Goal: Task Accomplishment & Management: Manage account settings

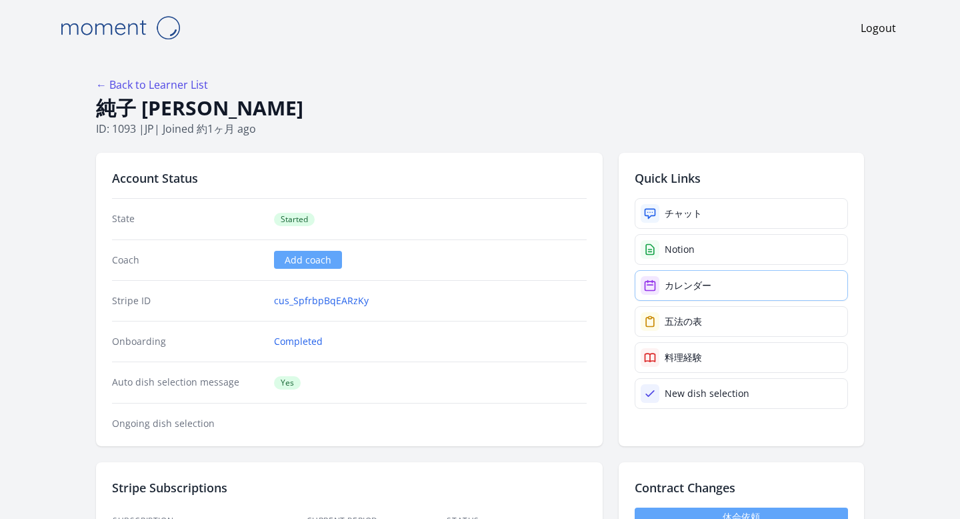
click at [676, 283] on div "カレンダー" at bounding box center [688, 285] width 47 height 13
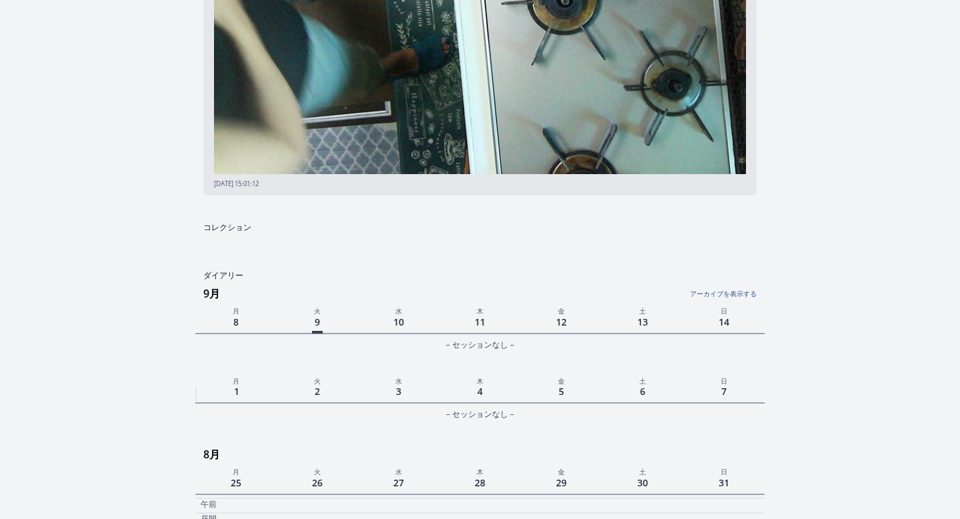
scroll to position [203, 0]
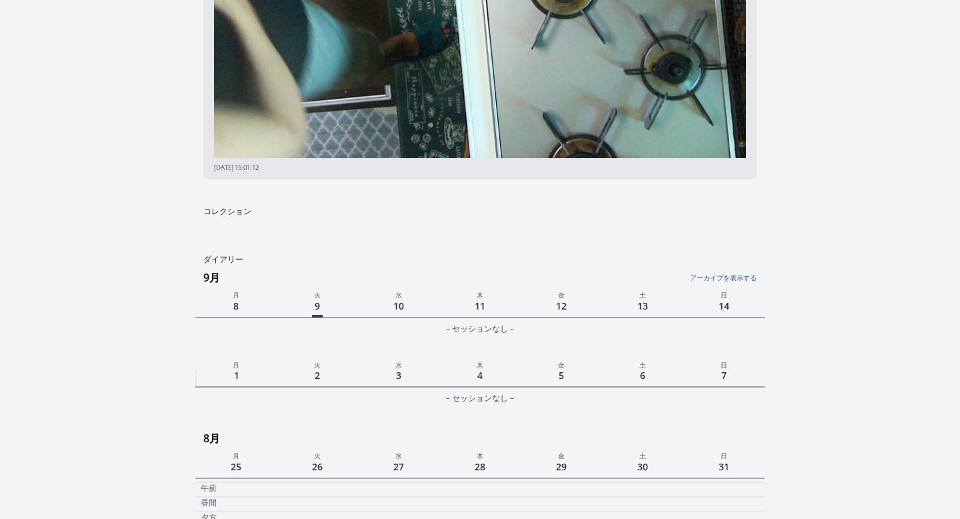
click at [557, 373] on span "5" at bounding box center [561, 375] width 11 height 18
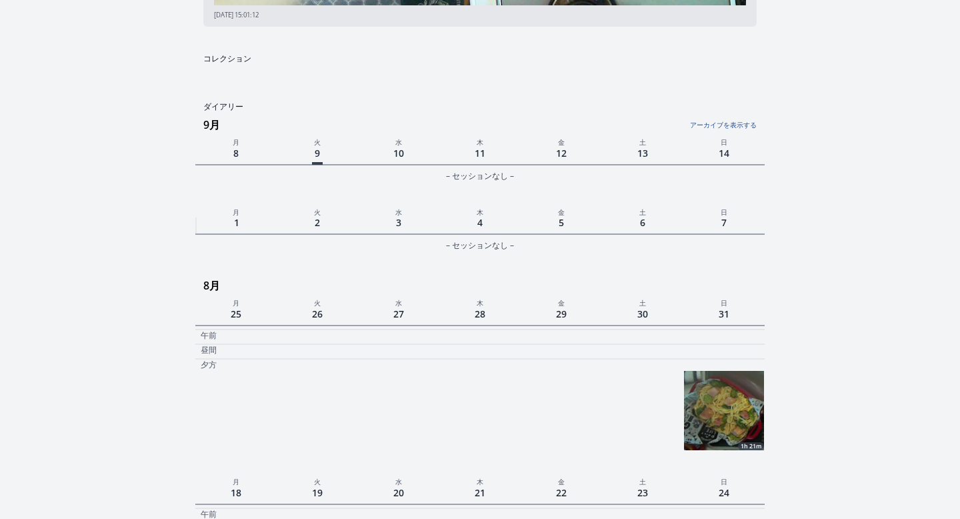
scroll to position [447, 0]
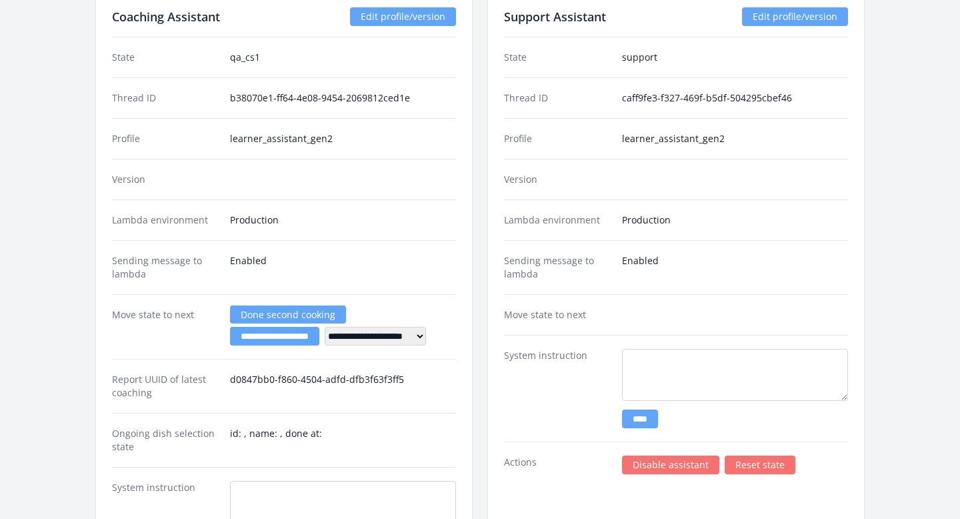
scroll to position [1904, 0]
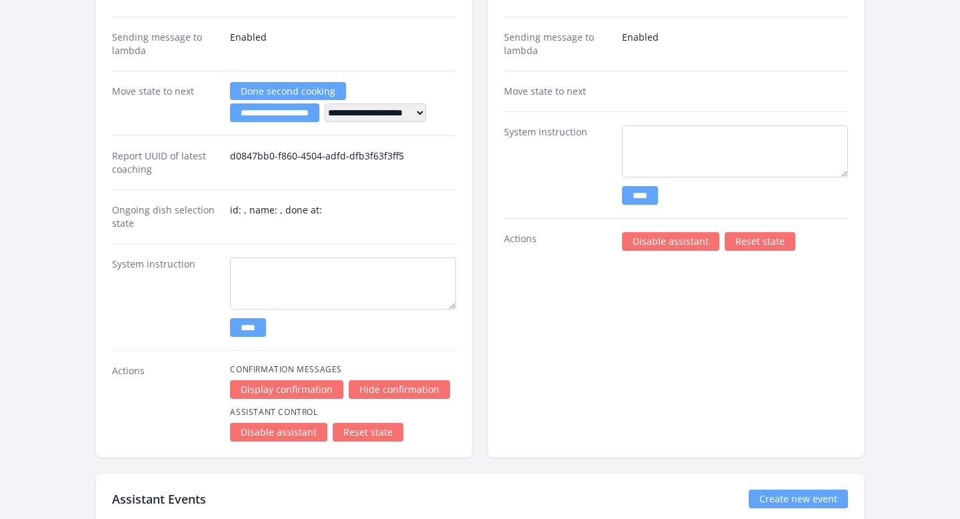
click at [631, 241] on link "Disable assistant" at bounding box center [670, 241] width 97 height 19
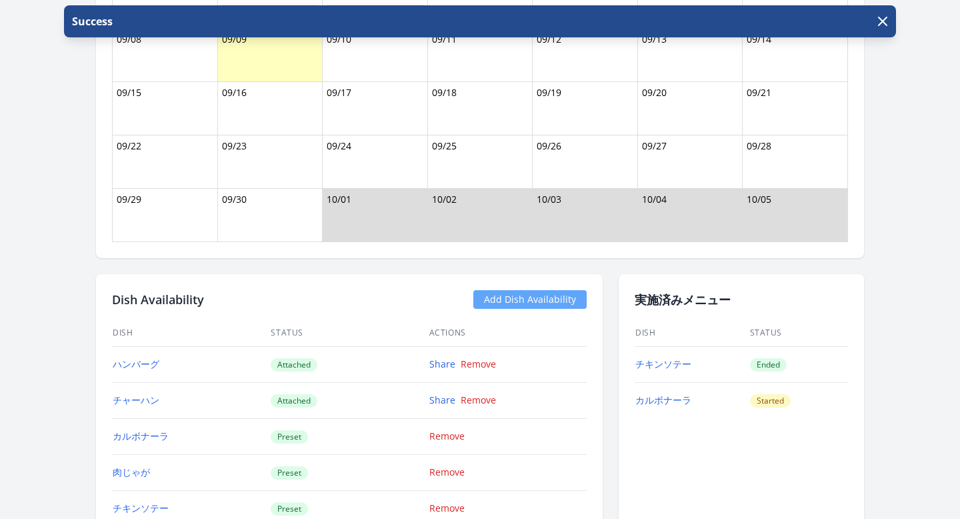
scroll to position [304, 0]
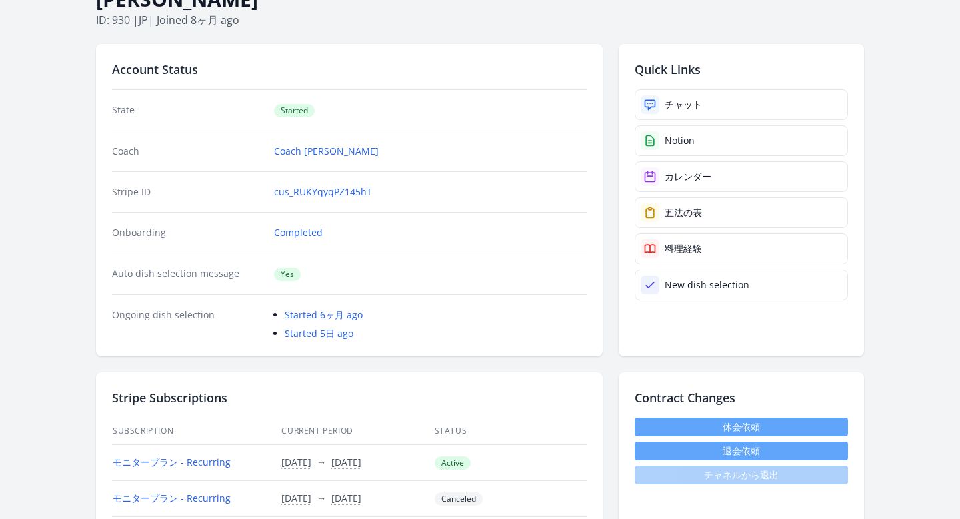
scroll to position [105, 0]
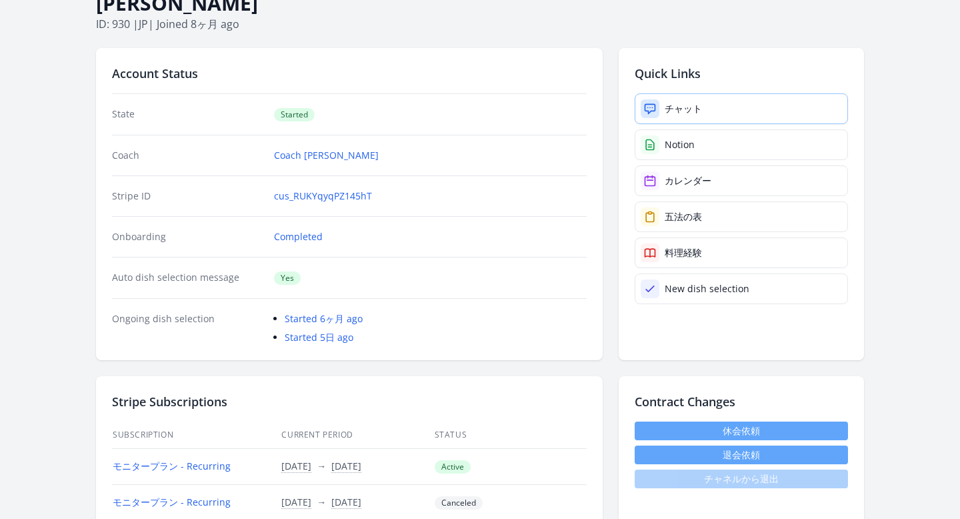
click at [651, 101] on div at bounding box center [650, 108] width 19 height 19
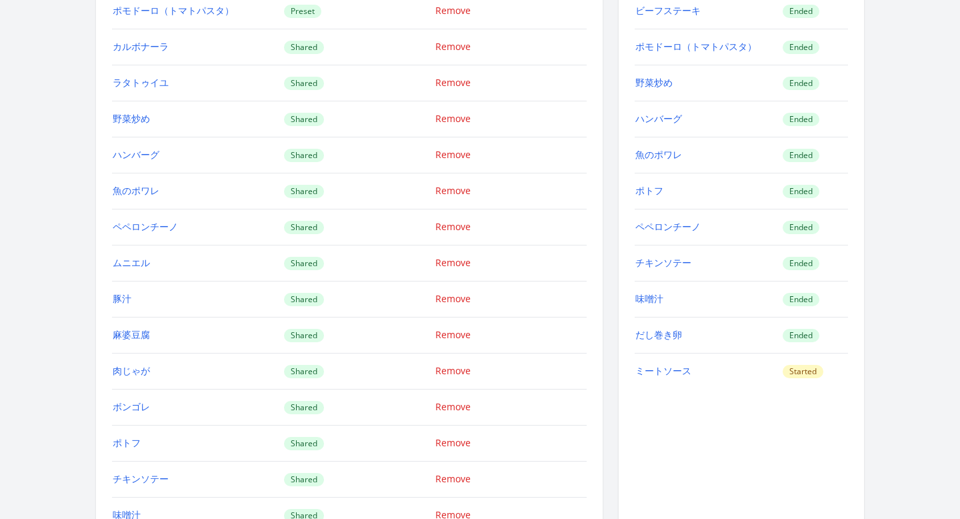
scroll to position [1357, 0]
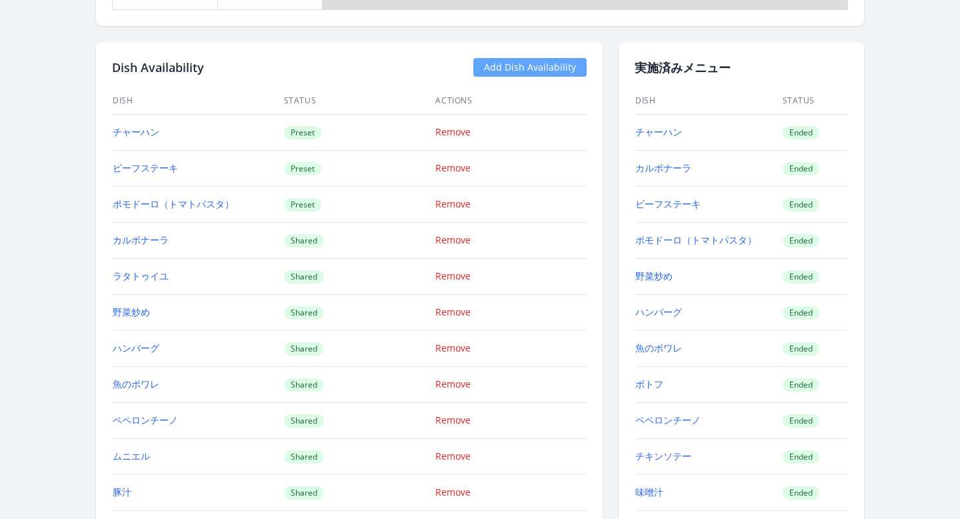
click at [496, 67] on link "Add Dish Availability" at bounding box center [529, 67] width 113 height 19
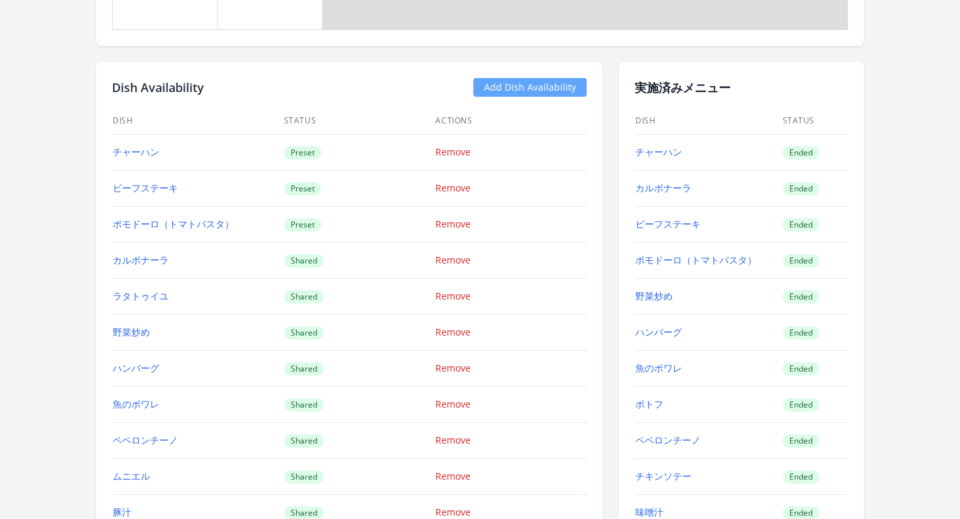
scroll to position [1256, 0]
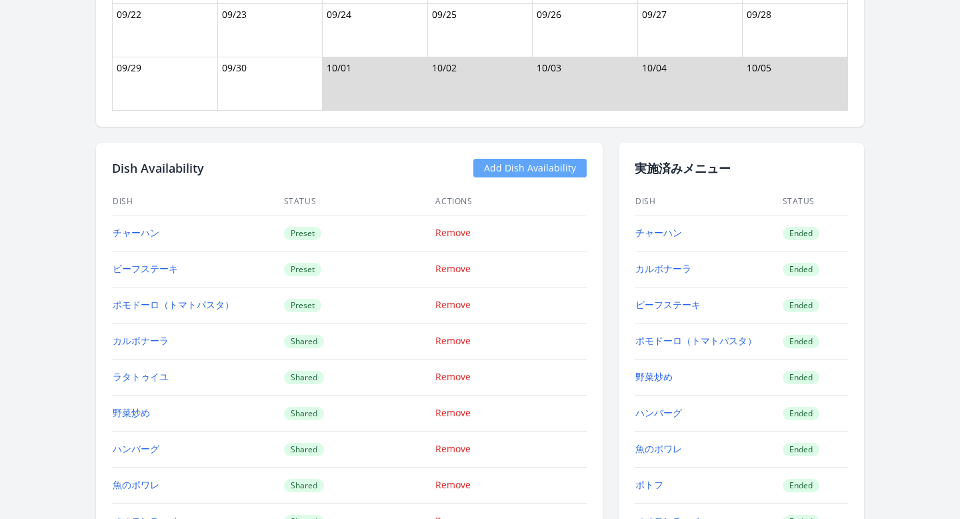
click at [502, 162] on link "Add Dish Availability" at bounding box center [529, 168] width 113 height 19
click at [495, 167] on link "Add Dish Availability" at bounding box center [529, 168] width 113 height 19
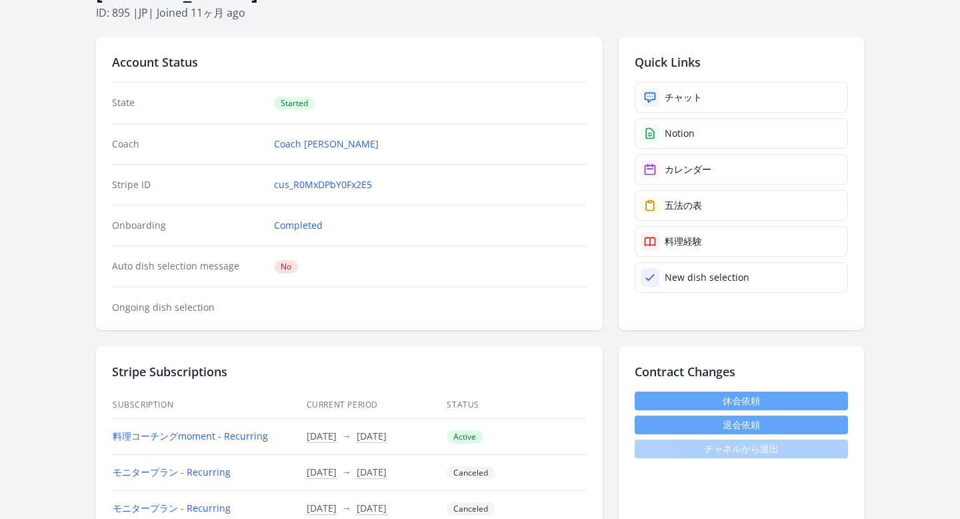
scroll to position [103, 0]
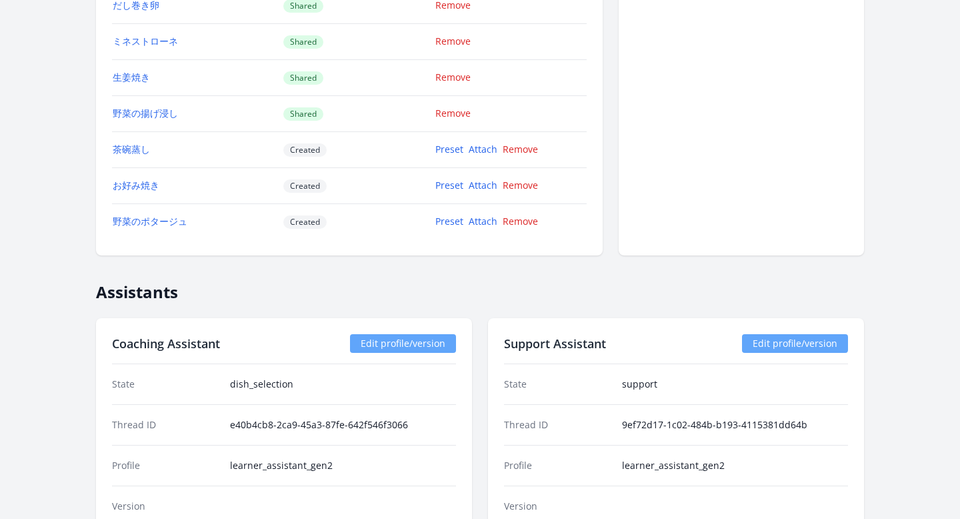
scroll to position [2099, 0]
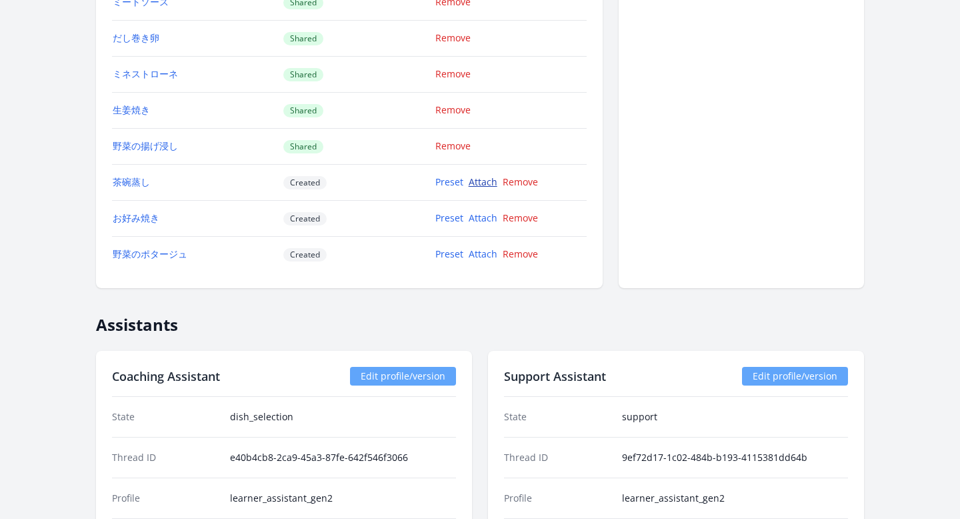
click at [490, 183] on link "Attach" at bounding box center [483, 181] width 29 height 13
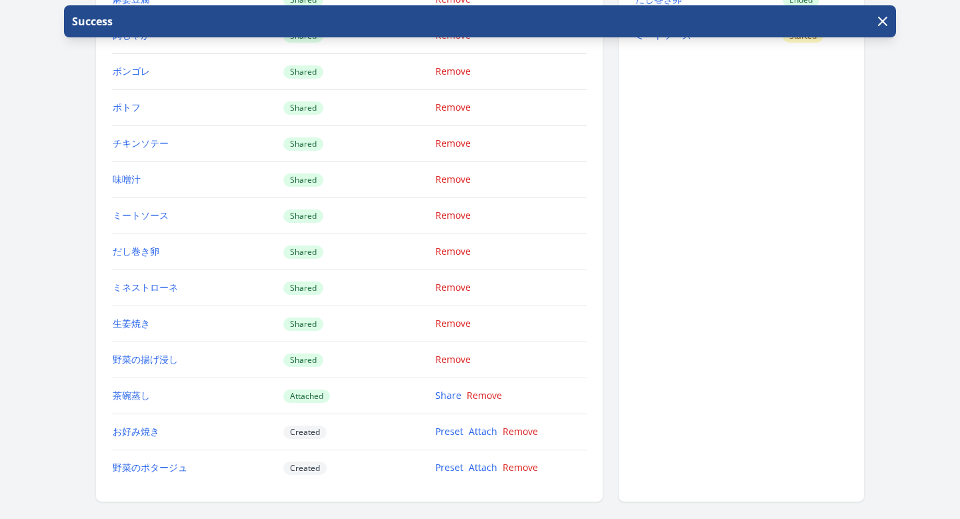
scroll to position [2202, 0]
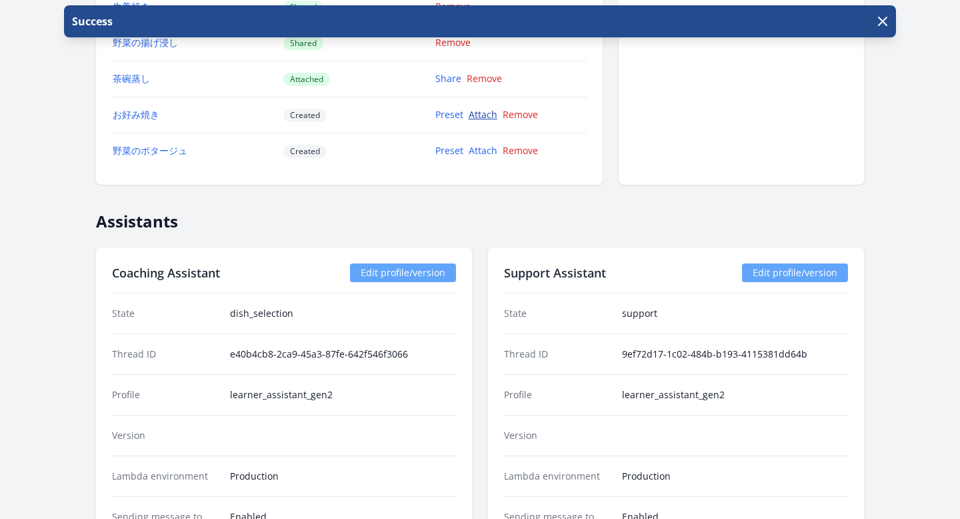
click at [486, 118] on link "Attach" at bounding box center [483, 114] width 29 height 13
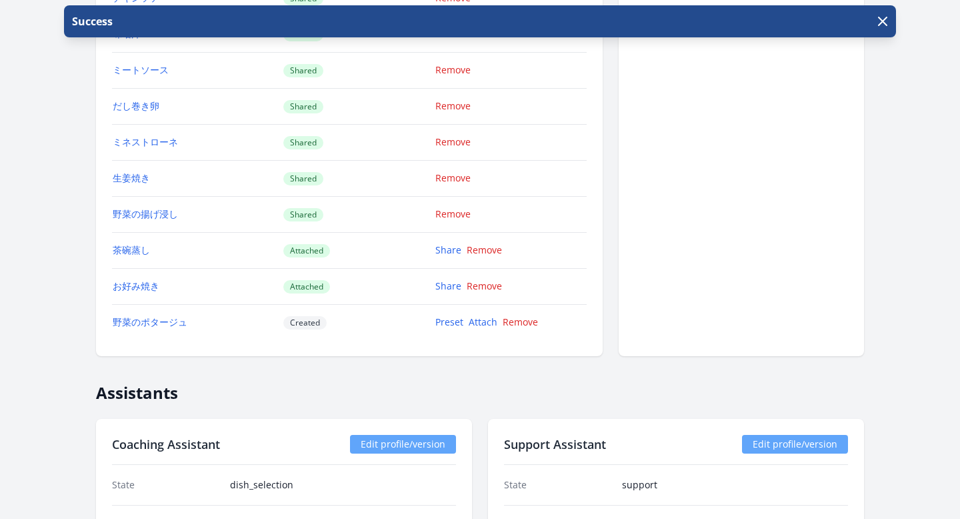
scroll to position [2035, 0]
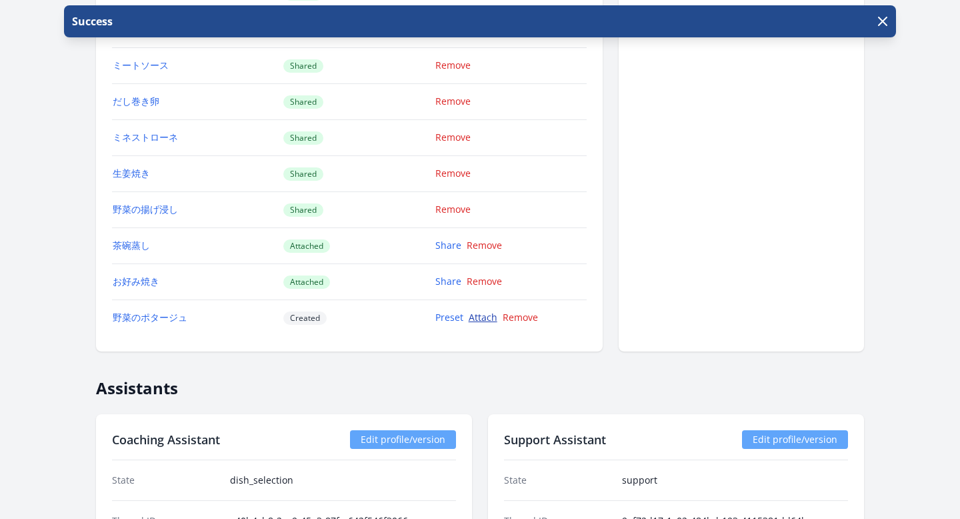
click at [482, 315] on link "Attach" at bounding box center [483, 317] width 29 height 13
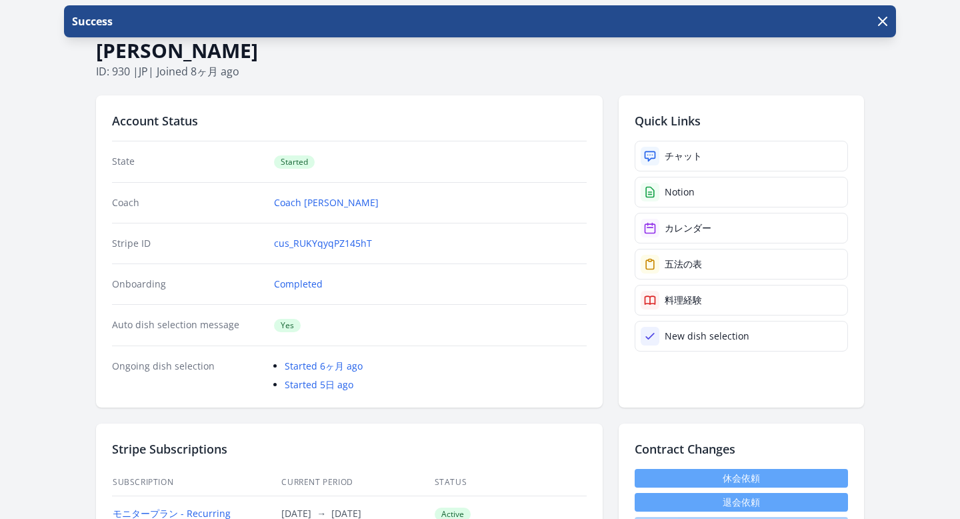
scroll to position [311, 0]
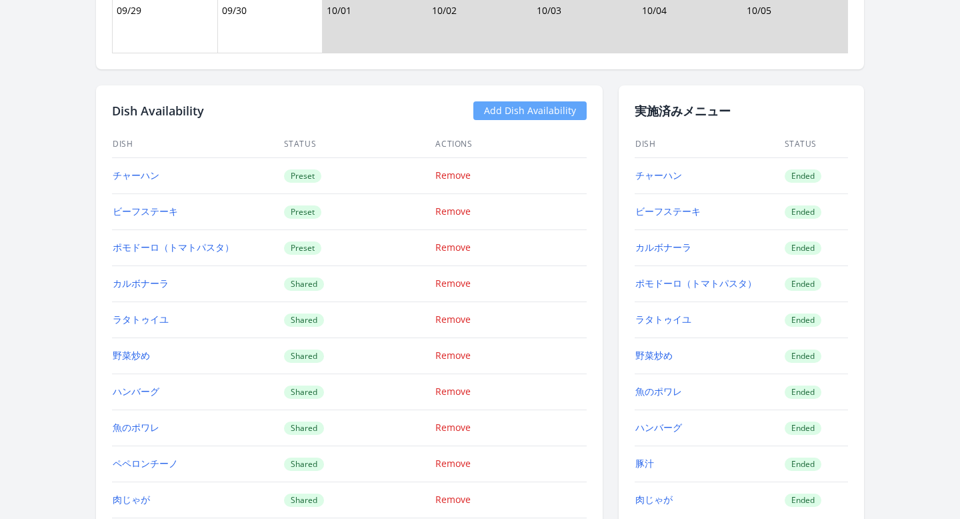
scroll to position [1347, 0]
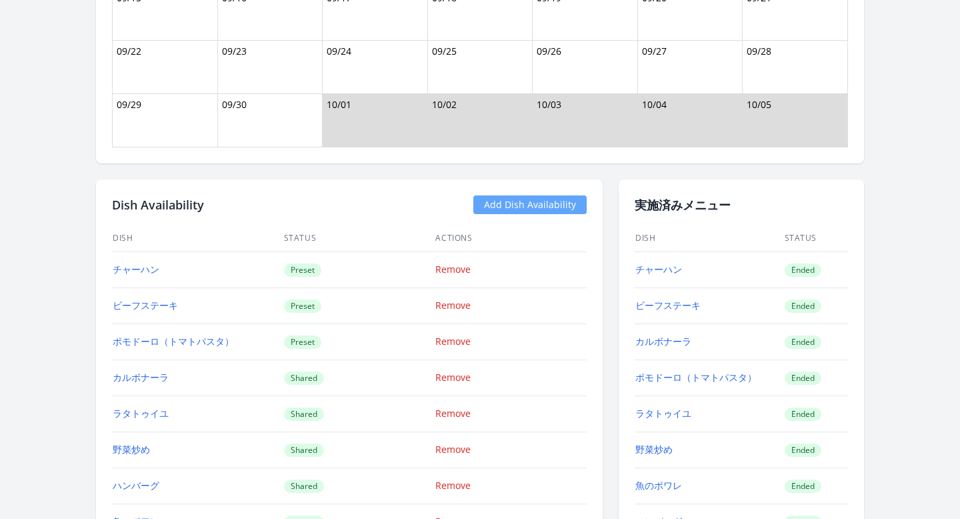
click at [502, 206] on link "Add Dish Availability" at bounding box center [529, 204] width 113 height 19
click at [490, 205] on link "Add Dish Availability" at bounding box center [529, 204] width 113 height 19
click at [507, 211] on link "Add Dish Availability" at bounding box center [529, 204] width 113 height 19
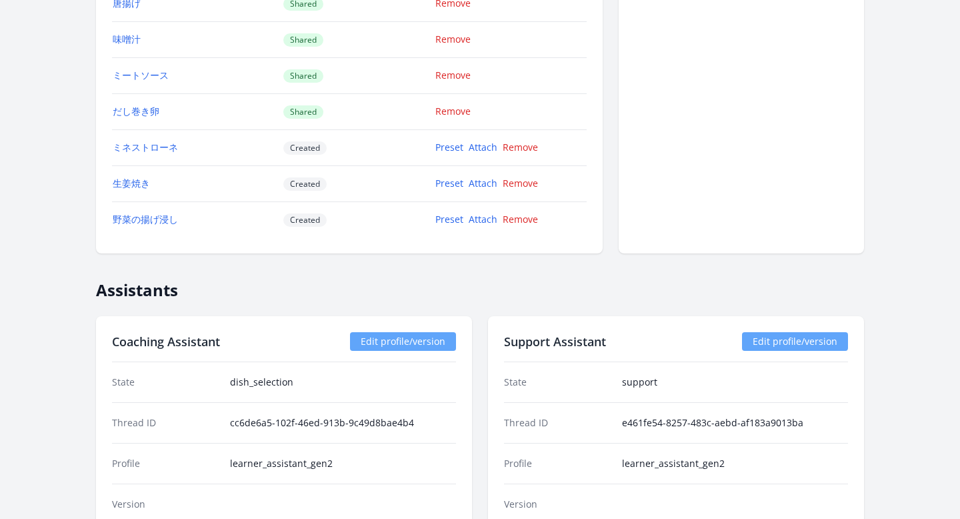
scroll to position [2260, 0]
click at [479, 149] on link "Attach" at bounding box center [483, 147] width 29 height 13
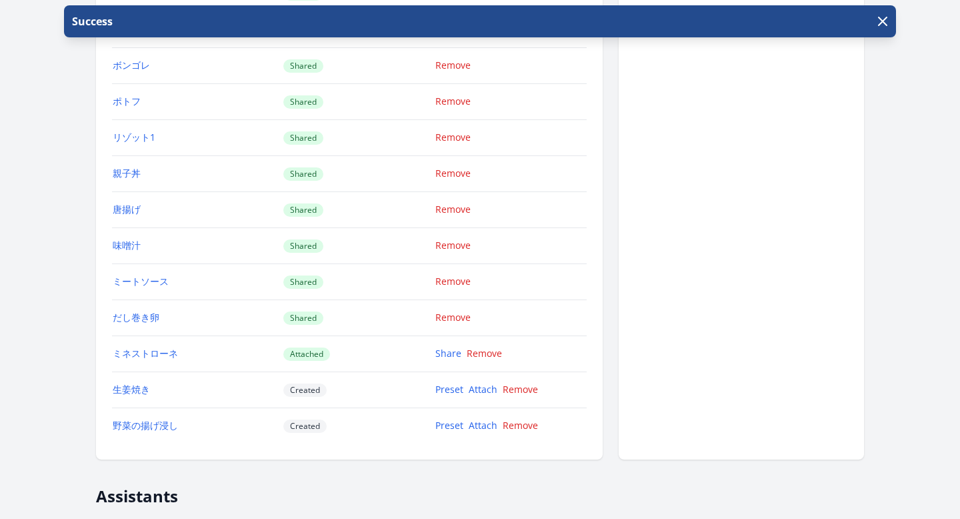
scroll to position [2145, 0]
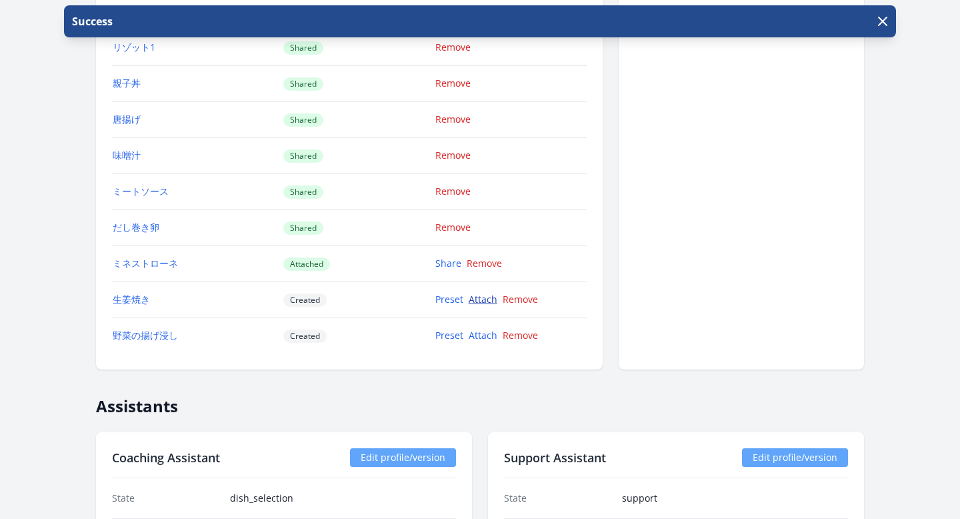
click at [475, 299] on link "Attach" at bounding box center [483, 299] width 29 height 13
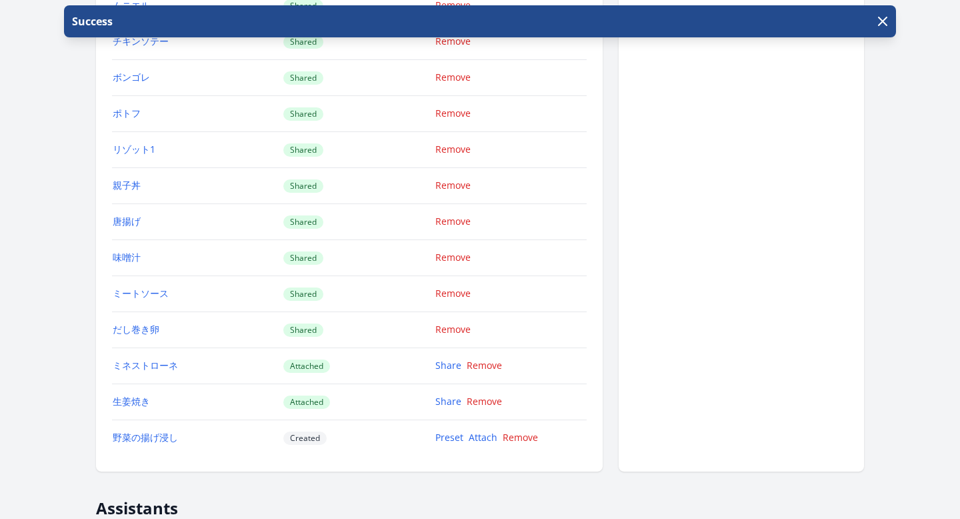
scroll to position [2095, 0]
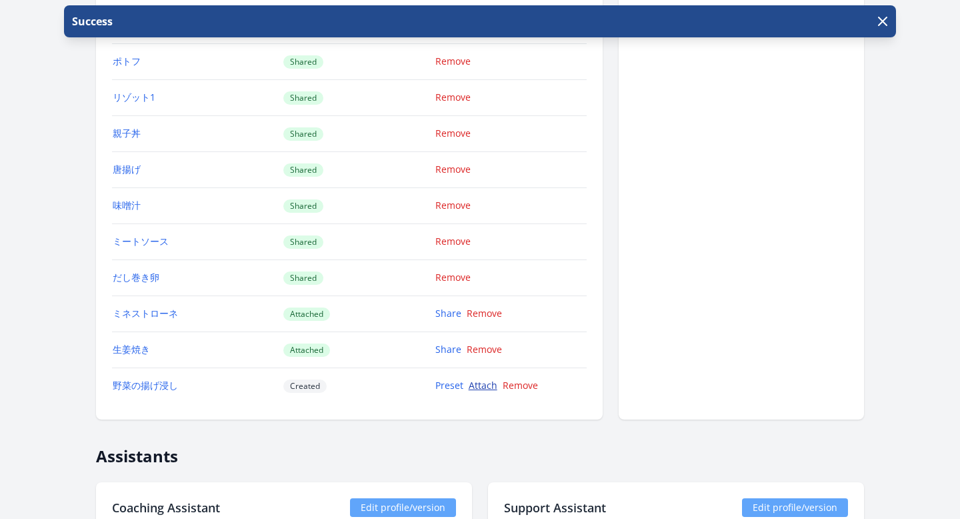
click at [475, 384] on link "Attach" at bounding box center [483, 385] width 29 height 13
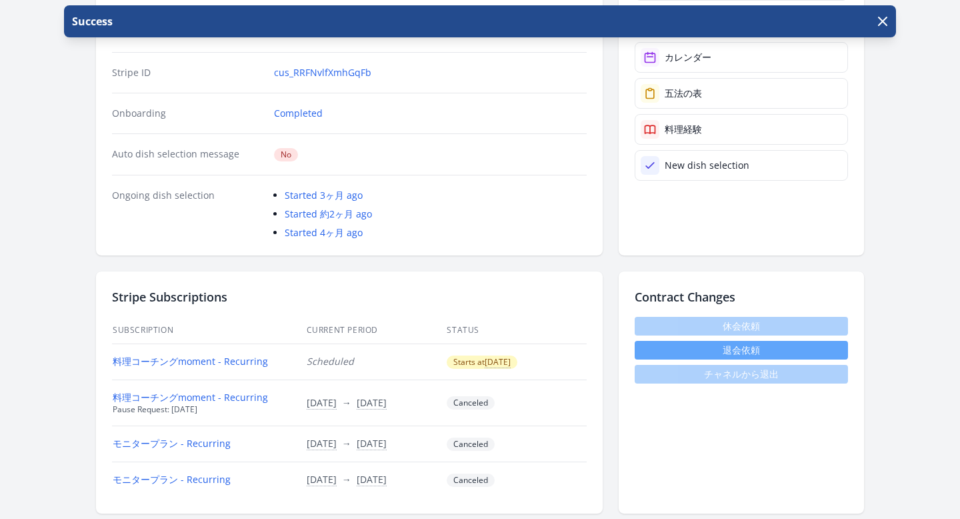
scroll to position [387, 0]
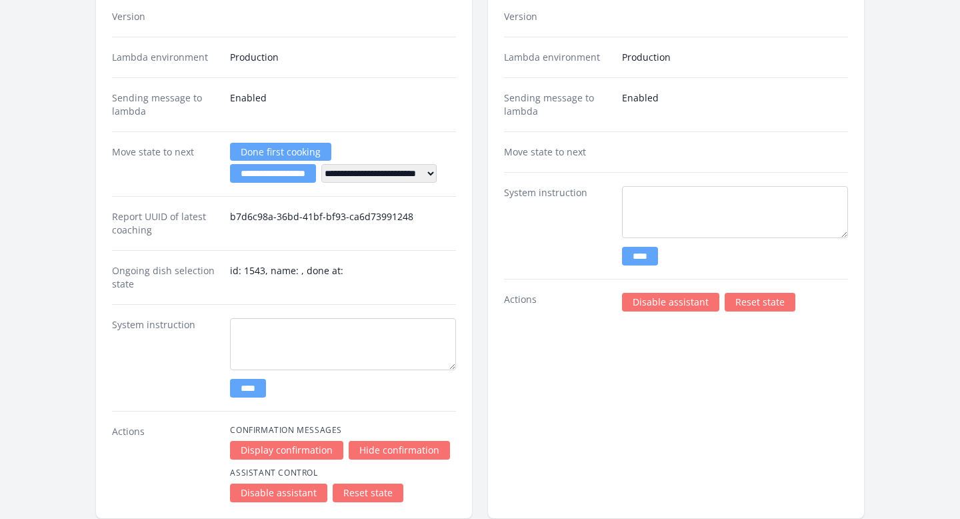
scroll to position [2829, 0]
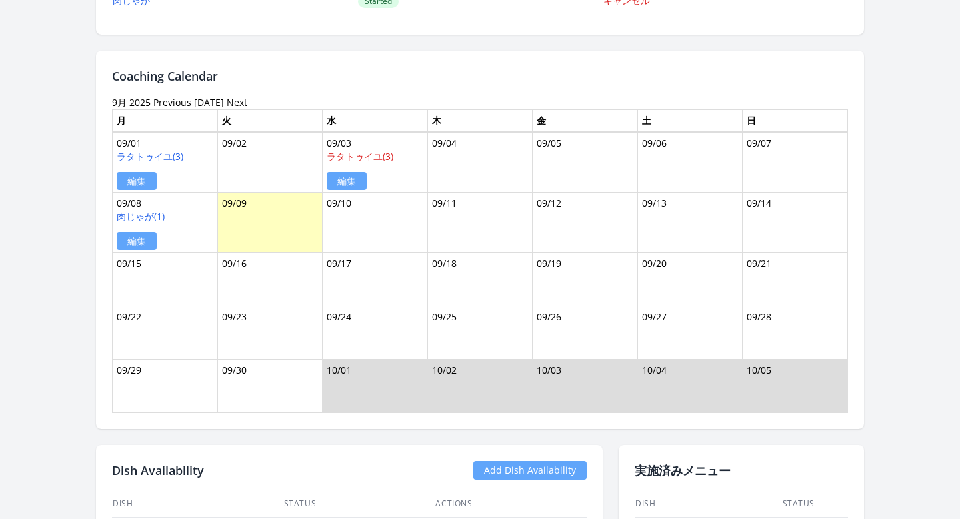
scroll to position [1224, 0]
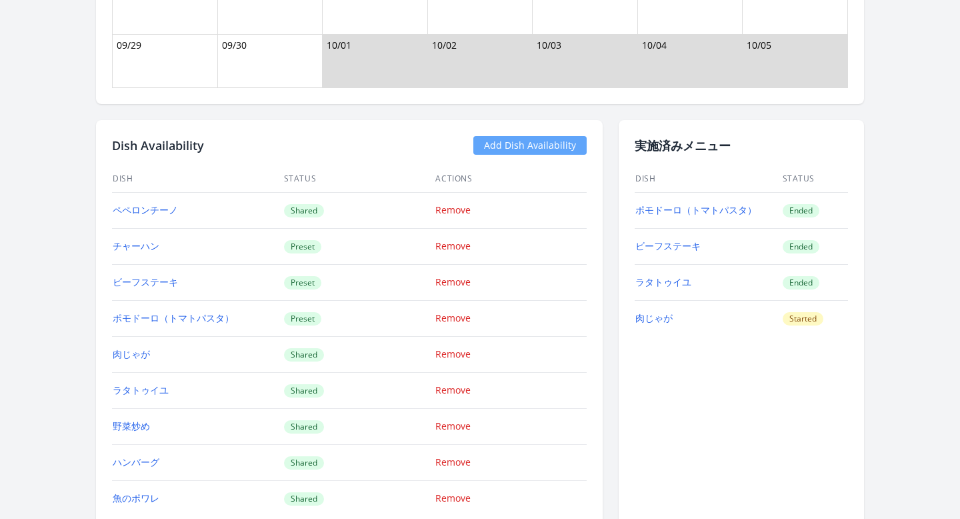
click at [495, 144] on link "Add Dish Availability" at bounding box center [529, 145] width 113 height 19
click at [501, 144] on link "Add Dish Availability" at bounding box center [529, 145] width 113 height 19
click at [502, 146] on link "Add Dish Availability" at bounding box center [529, 145] width 113 height 19
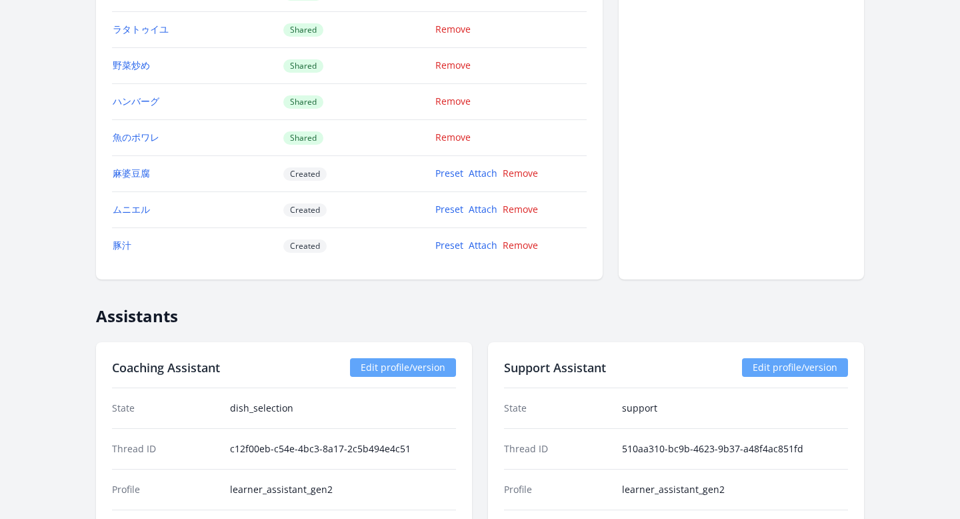
scroll to position [1581, 0]
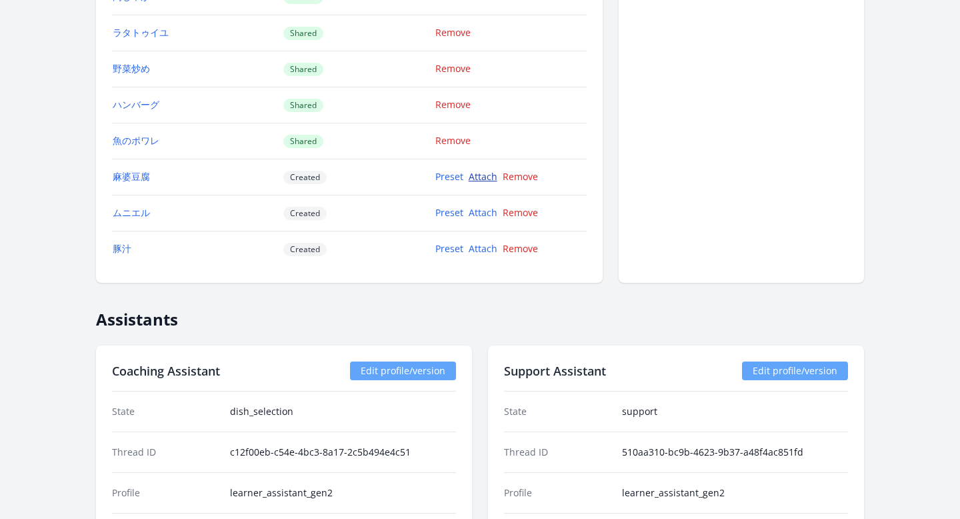
click at [480, 174] on link "Attach" at bounding box center [483, 176] width 29 height 13
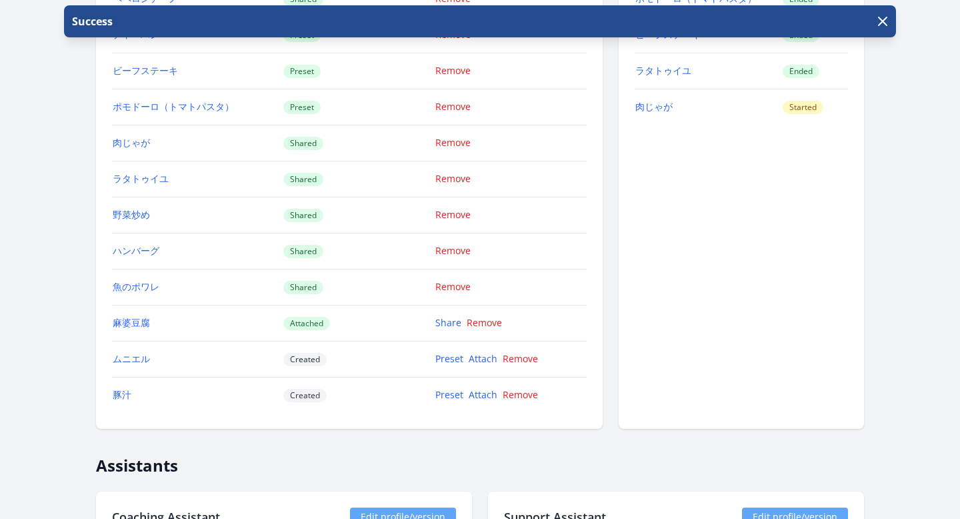
scroll to position [1620, 0]
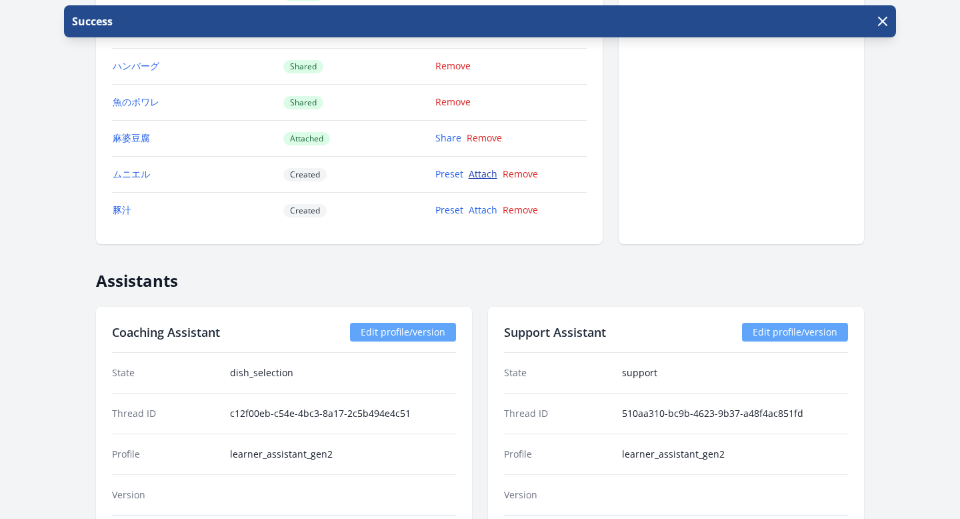
click at [488, 177] on link "Attach" at bounding box center [483, 173] width 29 height 13
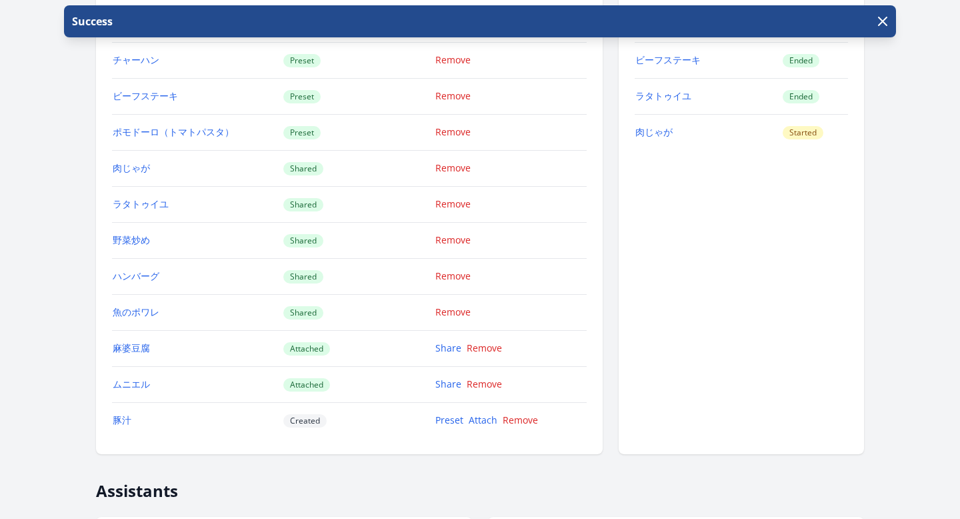
scroll to position [1547, 0]
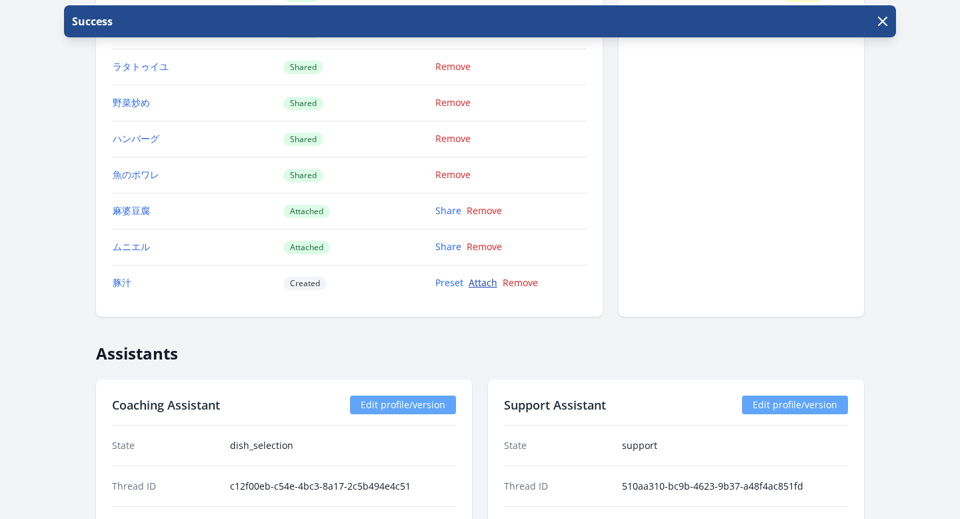
click at [487, 281] on link "Attach" at bounding box center [483, 282] width 29 height 13
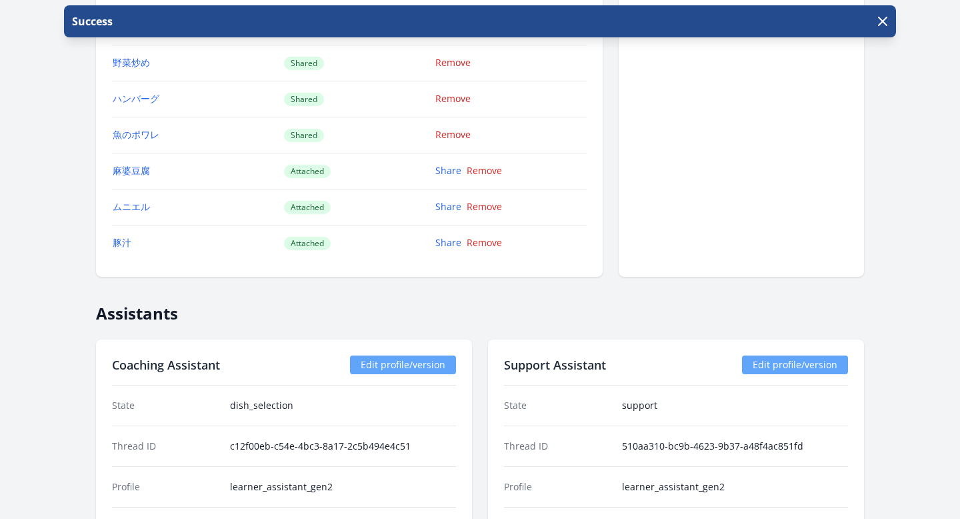
scroll to position [1538, 0]
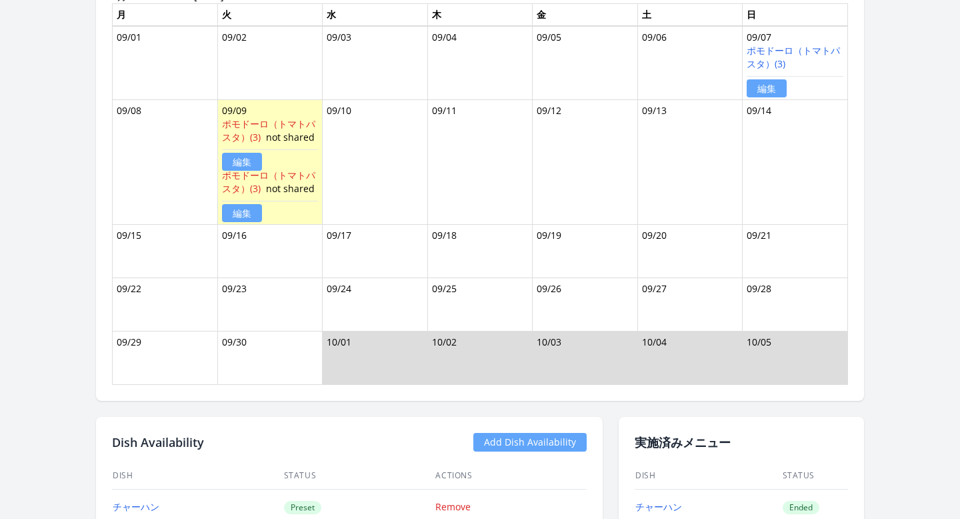
scroll to position [969, 0]
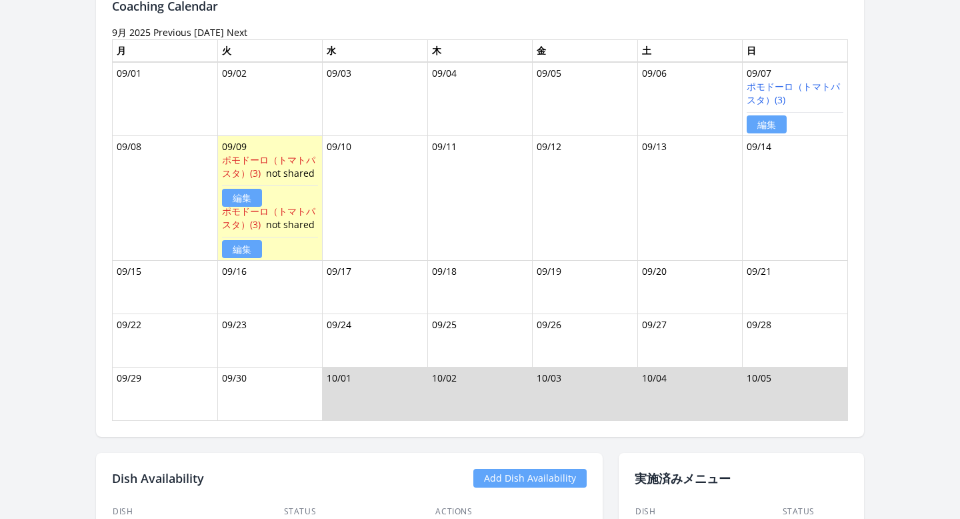
click at [485, 473] on link "Add Dish Availability" at bounding box center [529, 478] width 113 height 19
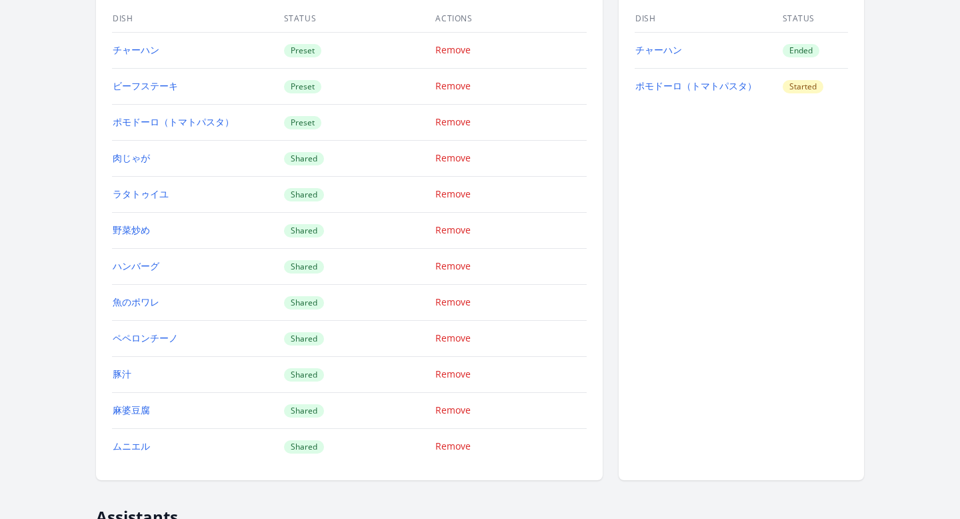
scroll to position [1317, 0]
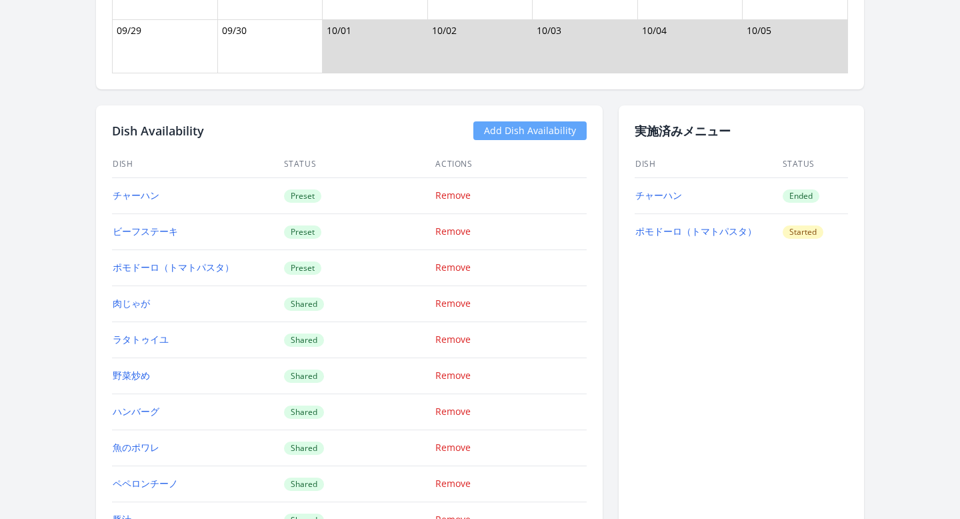
click at [501, 133] on link "Add Dish Availability" at bounding box center [529, 130] width 113 height 19
click at [506, 131] on link "Add Dish Availability" at bounding box center [529, 130] width 113 height 19
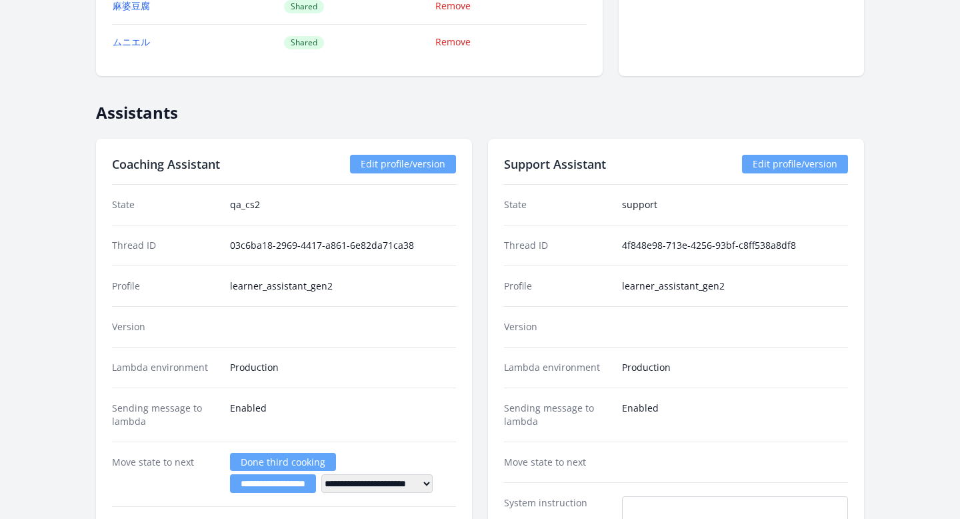
scroll to position [1917, 0]
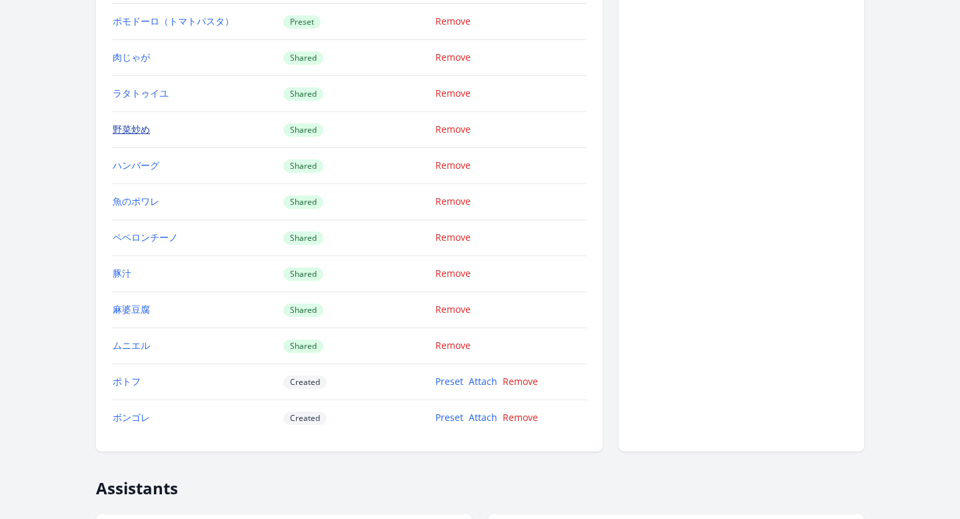
scroll to position [1565, 0]
click at [481, 376] on link "Attach" at bounding box center [483, 379] width 29 height 13
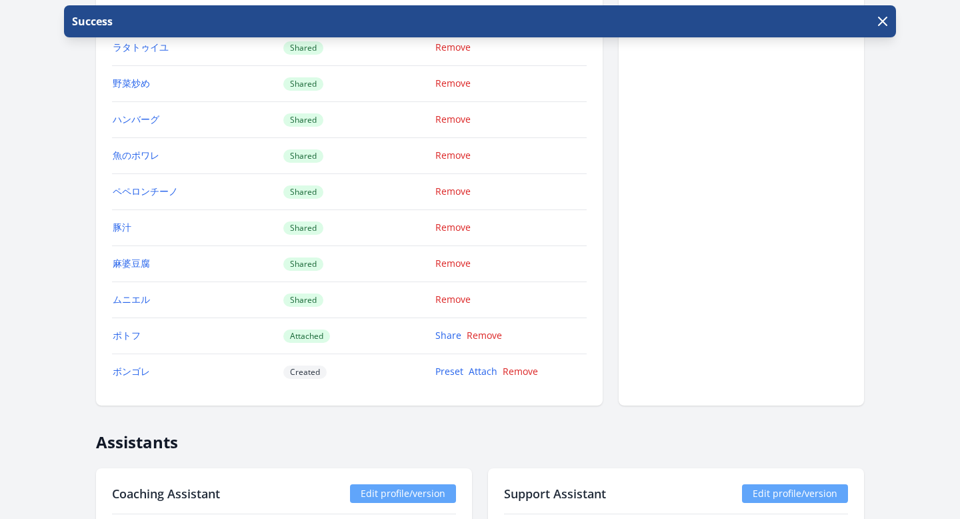
scroll to position [1741, 0]
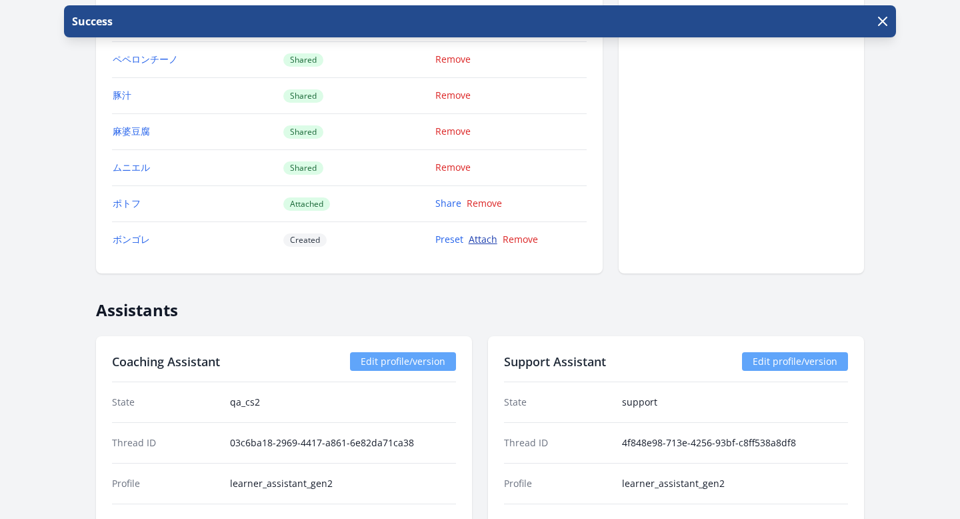
click at [484, 243] on link "Attach" at bounding box center [483, 239] width 29 height 13
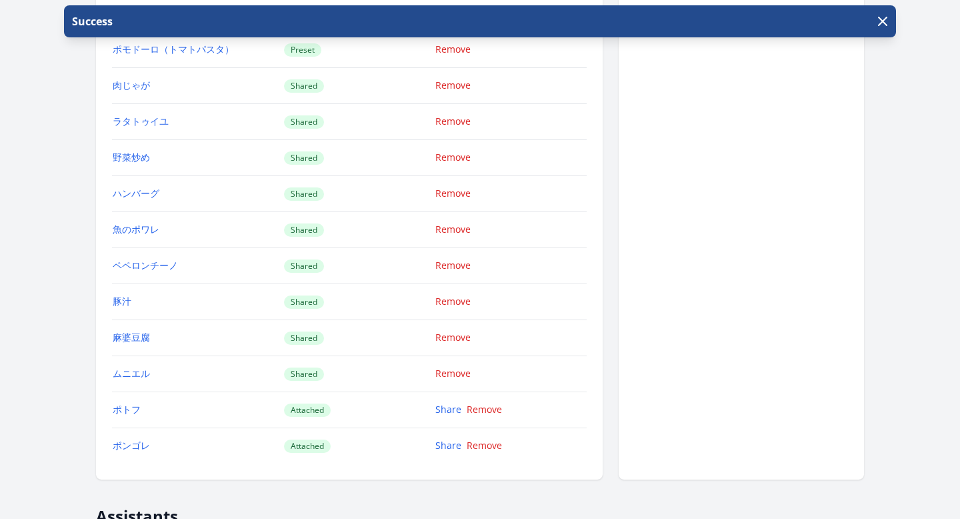
scroll to position [1537, 0]
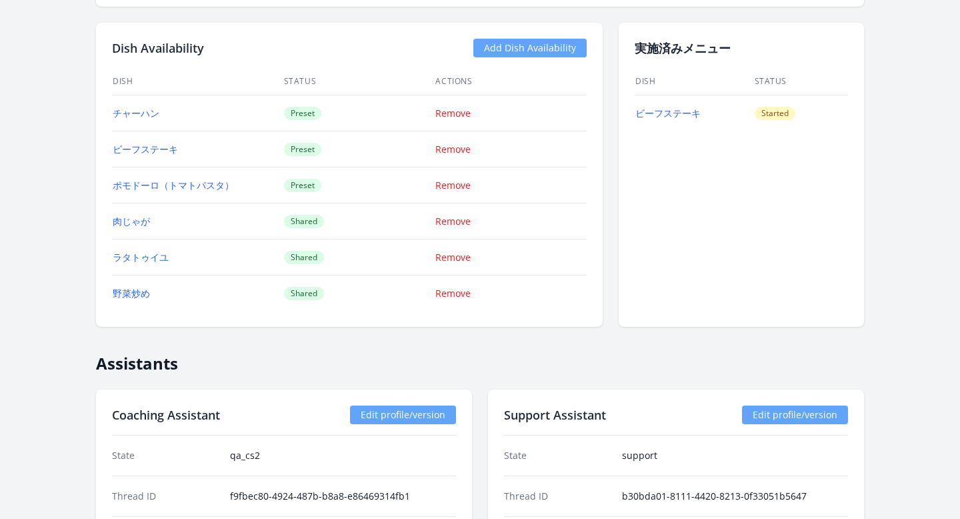
scroll to position [1275, 0]
click at [520, 49] on link "Add Dish Availability" at bounding box center [529, 48] width 113 height 19
click at [496, 47] on link "Add Dish Availability" at bounding box center [529, 48] width 113 height 19
click at [485, 49] on link "Add Dish Availability" at bounding box center [529, 48] width 113 height 19
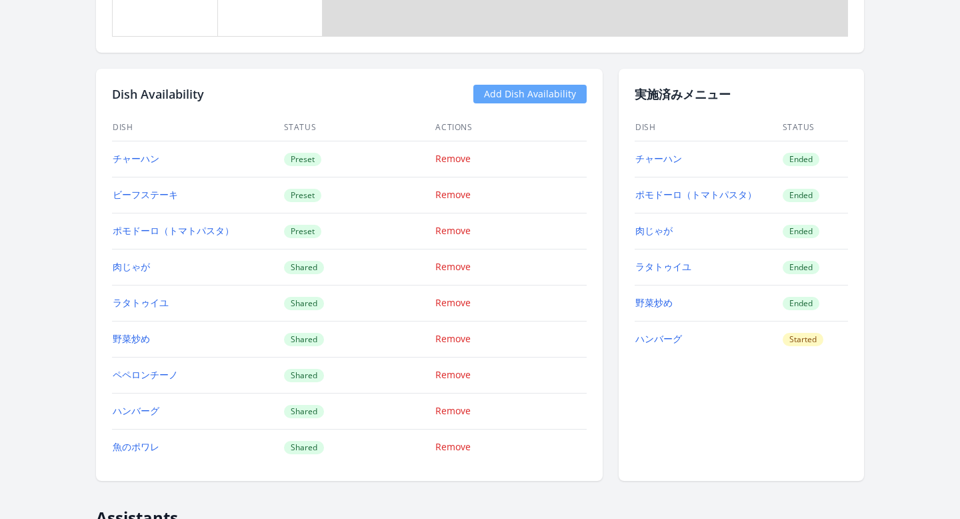
scroll to position [1381, 0]
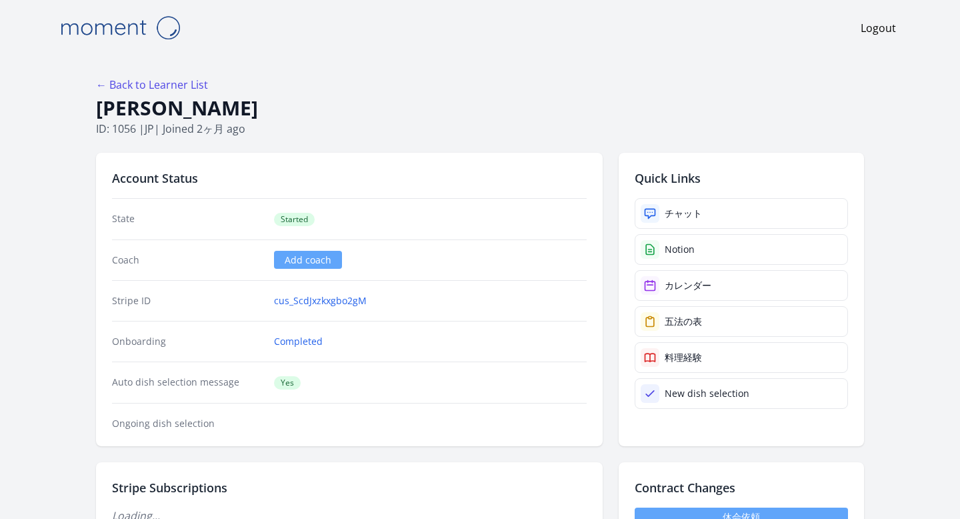
scroll to position [1275, 0]
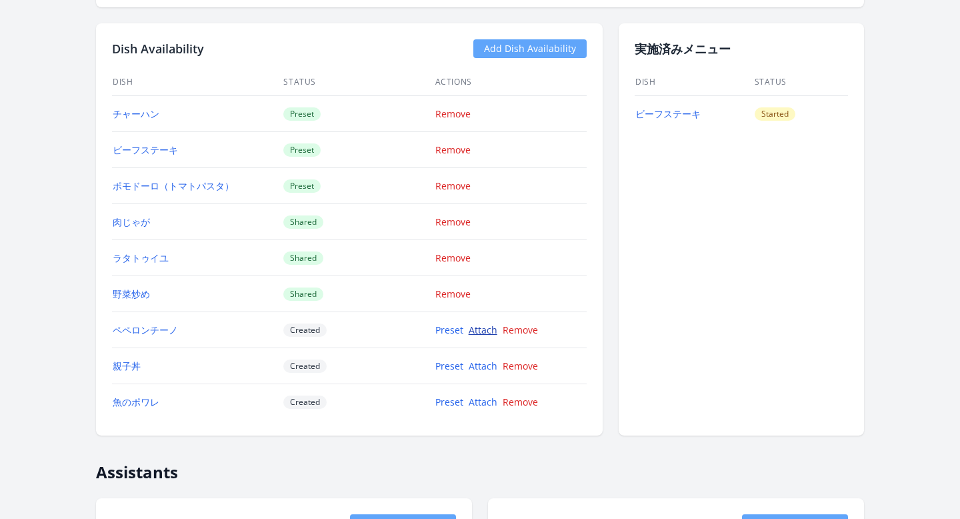
click at [487, 329] on link "Attach" at bounding box center [483, 329] width 29 height 13
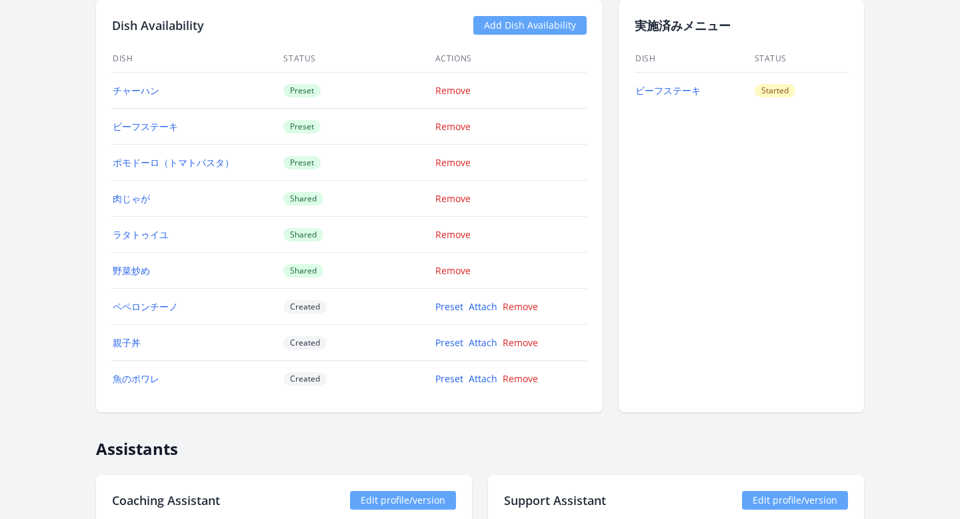
scroll to position [1369, 0]
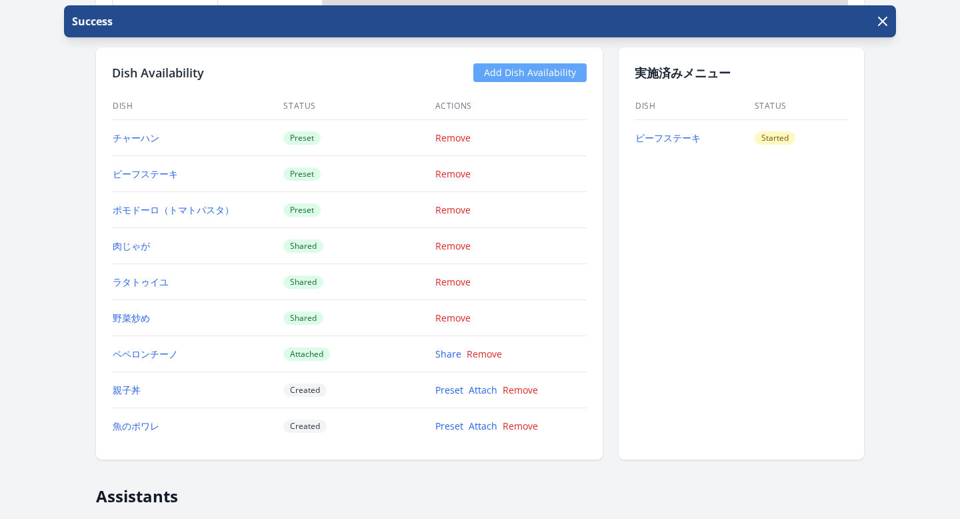
scroll to position [1281, 0]
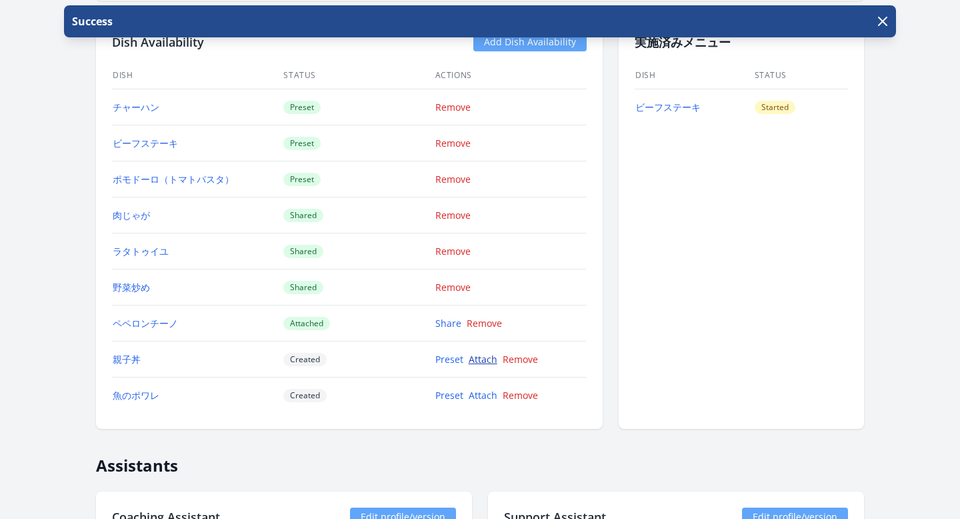
click at [483, 360] on link "Attach" at bounding box center [483, 359] width 29 height 13
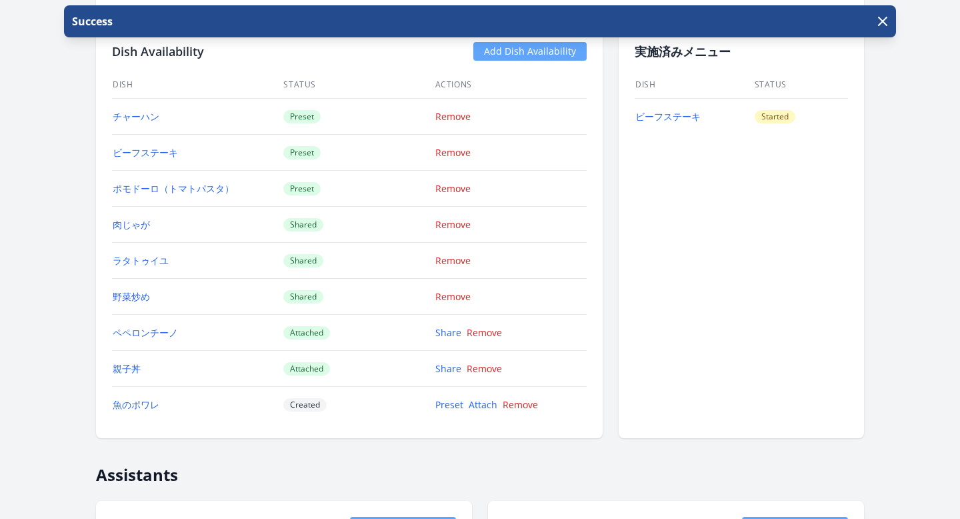
scroll to position [1339, 0]
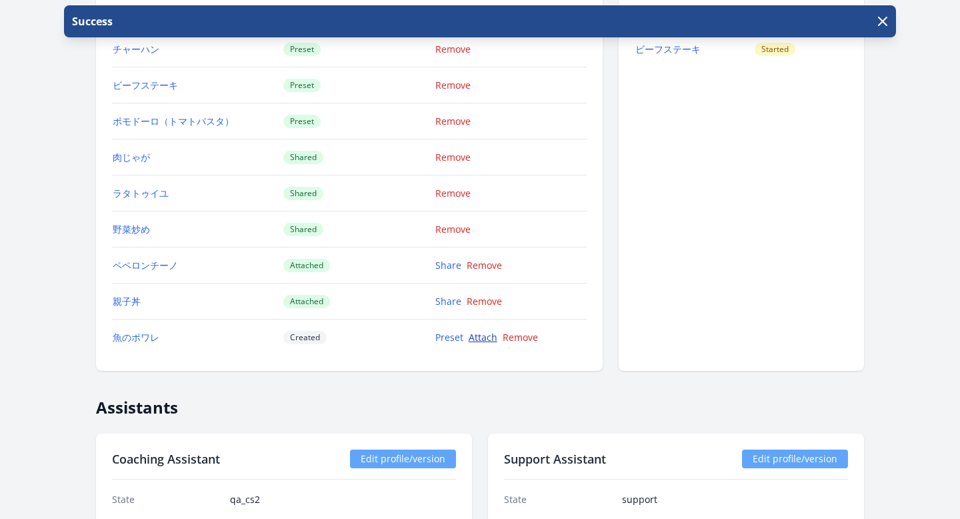
click at [480, 334] on link "Attach" at bounding box center [483, 337] width 29 height 13
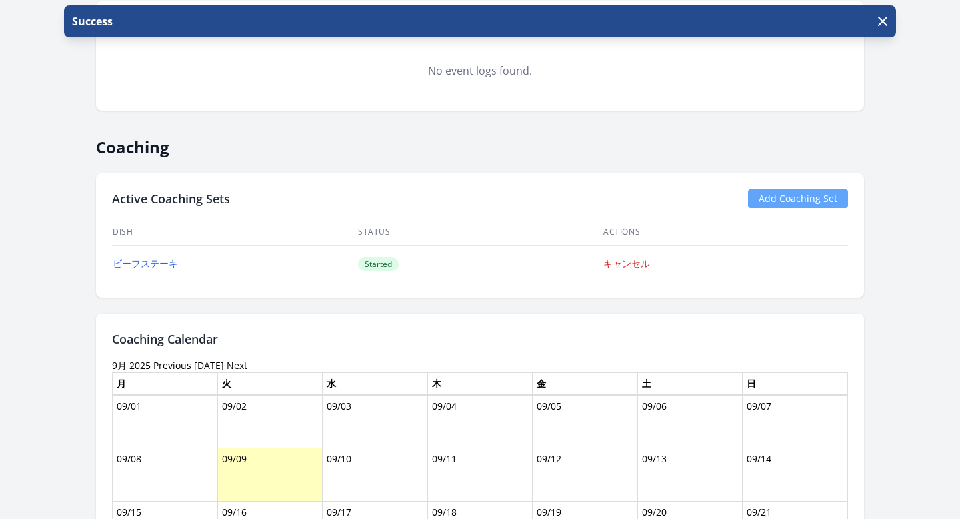
scroll to position [381, 0]
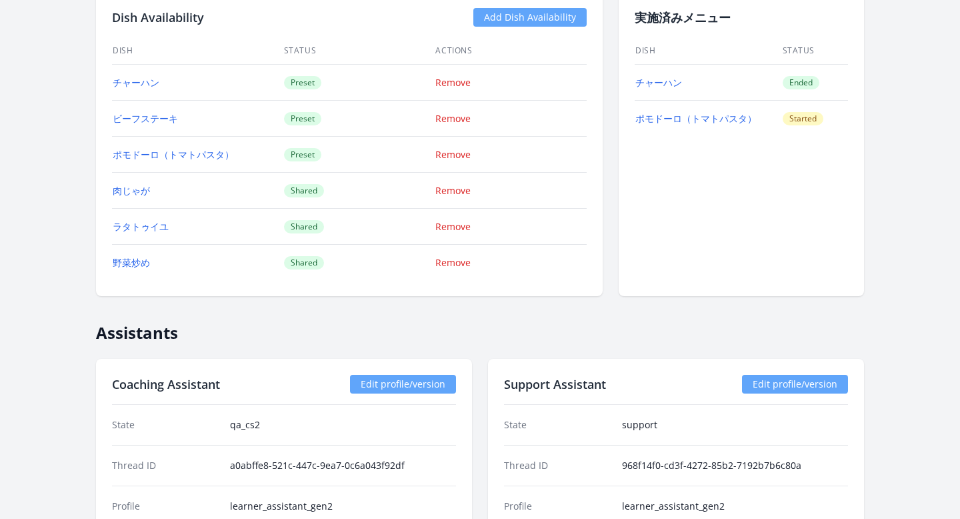
scroll to position [1188, 0]
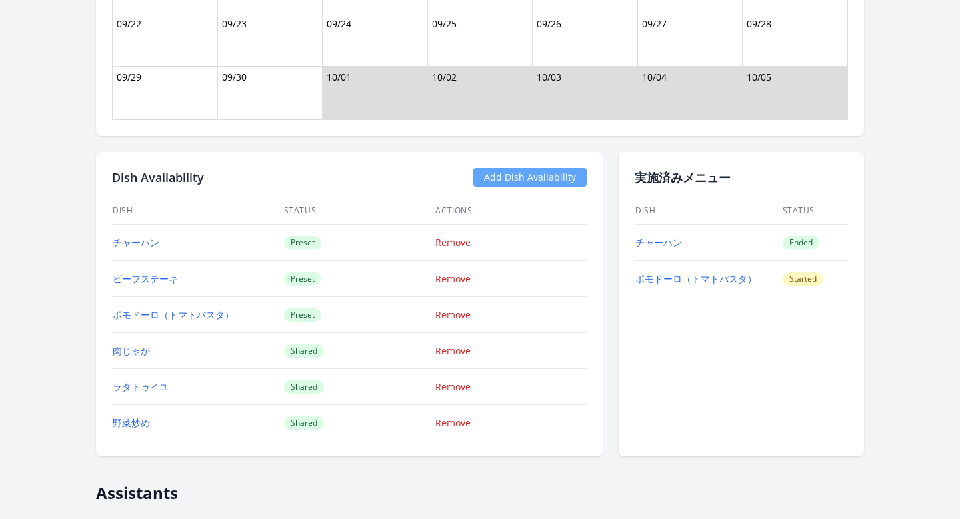
click at [515, 178] on link "Add Dish Availability" at bounding box center [529, 177] width 113 height 19
click at [497, 181] on link "Add Dish Availability" at bounding box center [529, 177] width 113 height 19
click at [497, 179] on link "Add Dish Availability" at bounding box center [529, 177] width 113 height 19
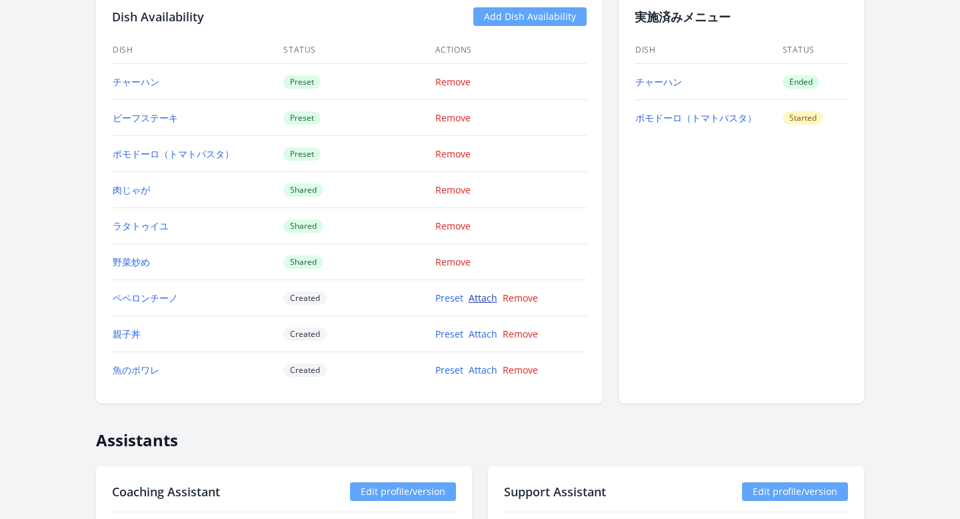
scroll to position [1349, 0]
click at [487, 295] on link "Attach" at bounding box center [483, 297] width 29 height 13
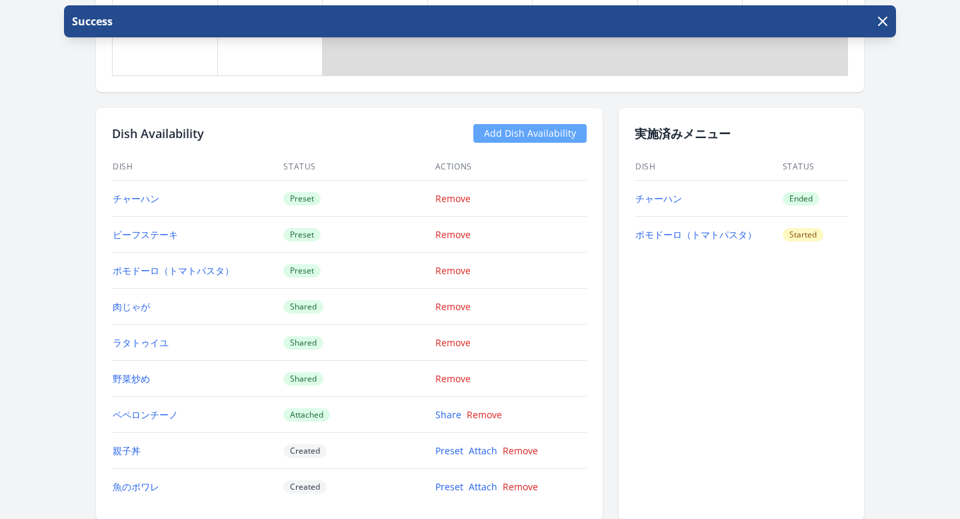
scroll to position [1328, 0]
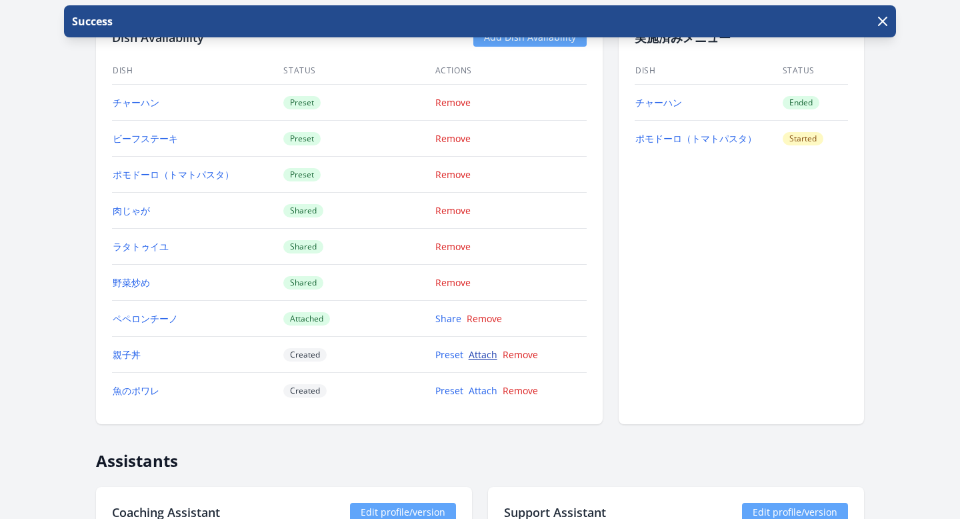
click at [488, 351] on link "Attach" at bounding box center [483, 354] width 29 height 13
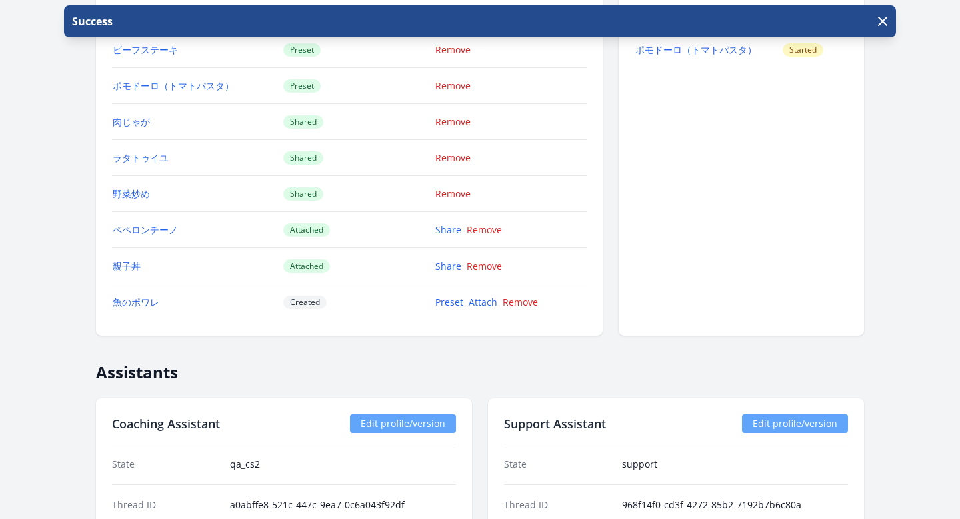
scroll to position [1577, 0]
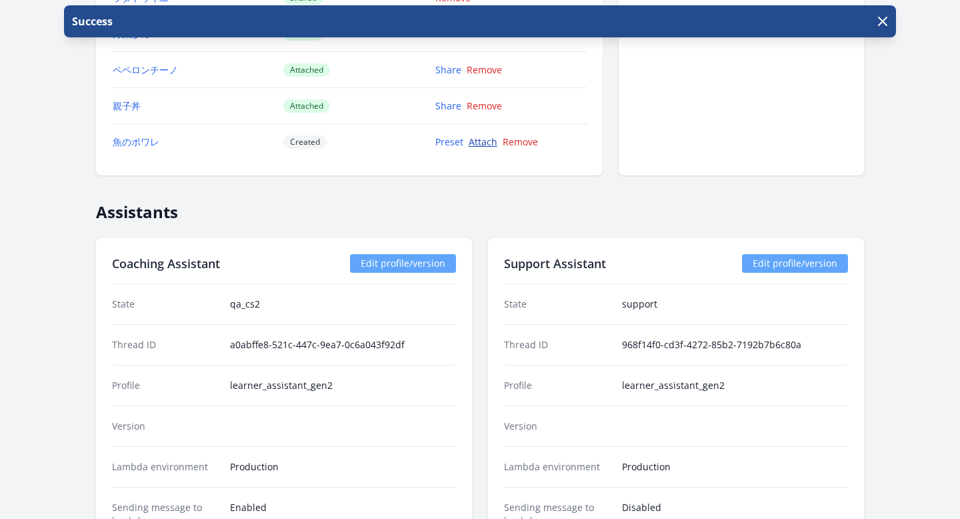
click at [487, 140] on link "Attach" at bounding box center [483, 141] width 29 height 13
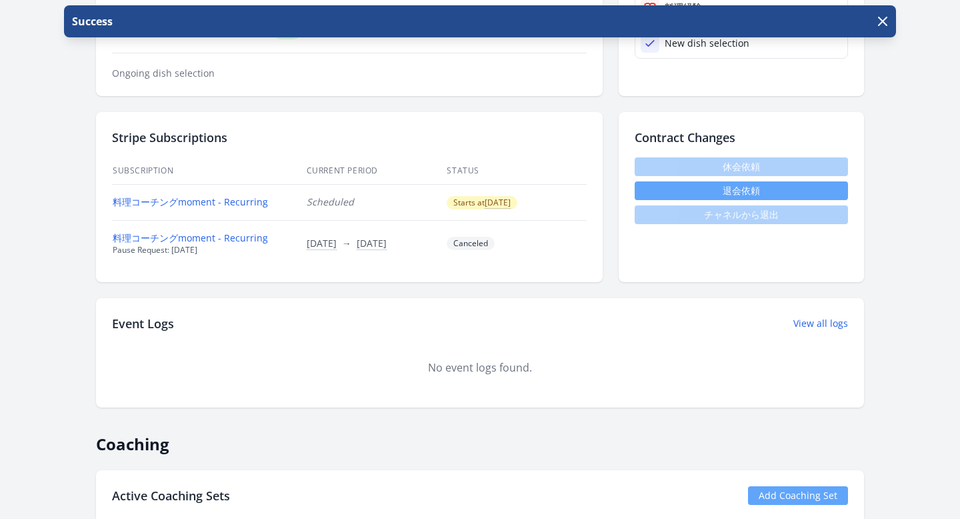
scroll to position [315, 0]
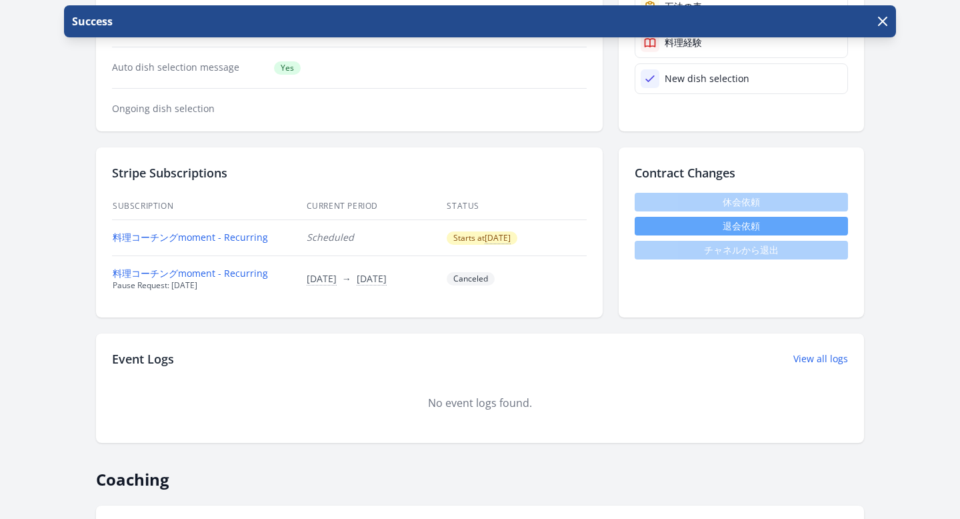
click at [545, 182] on div "Stripe Subscriptions Subscription Current Period Status 料理コーチングmoment - Recurri…" at bounding box center [349, 232] width 507 height 170
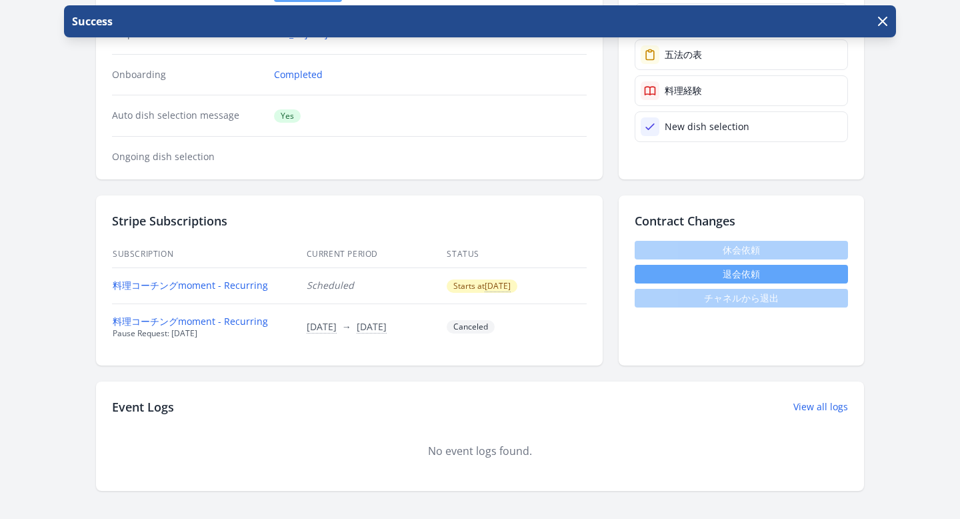
scroll to position [0, 0]
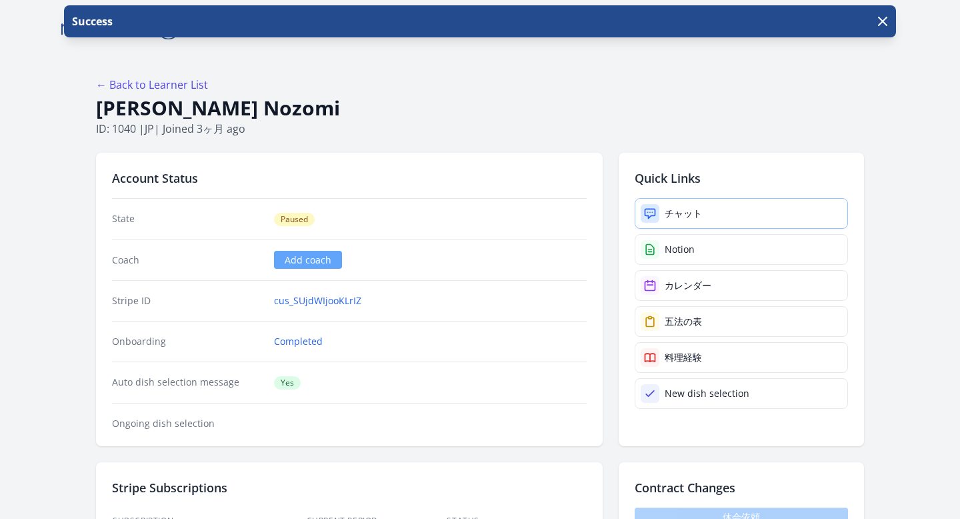
click at [652, 201] on link "チャット" at bounding box center [741, 213] width 213 height 31
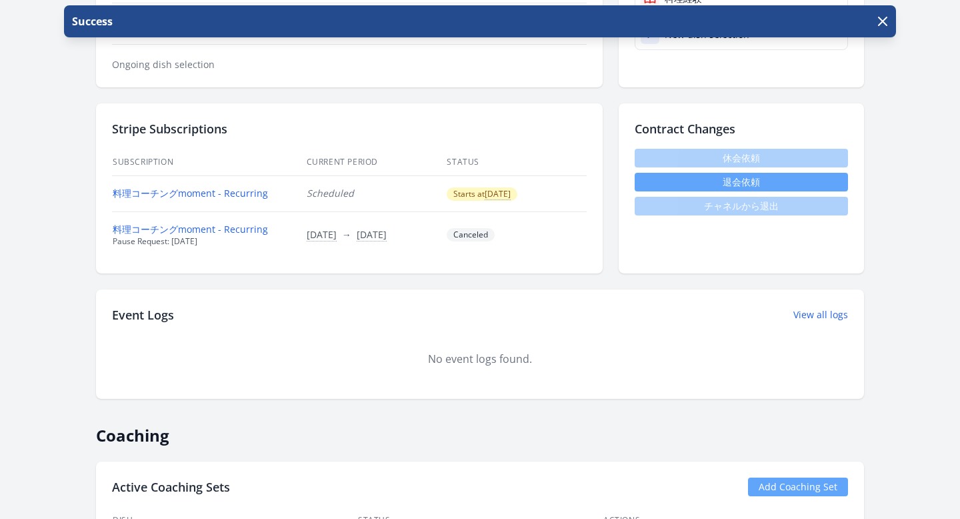
scroll to position [329, 0]
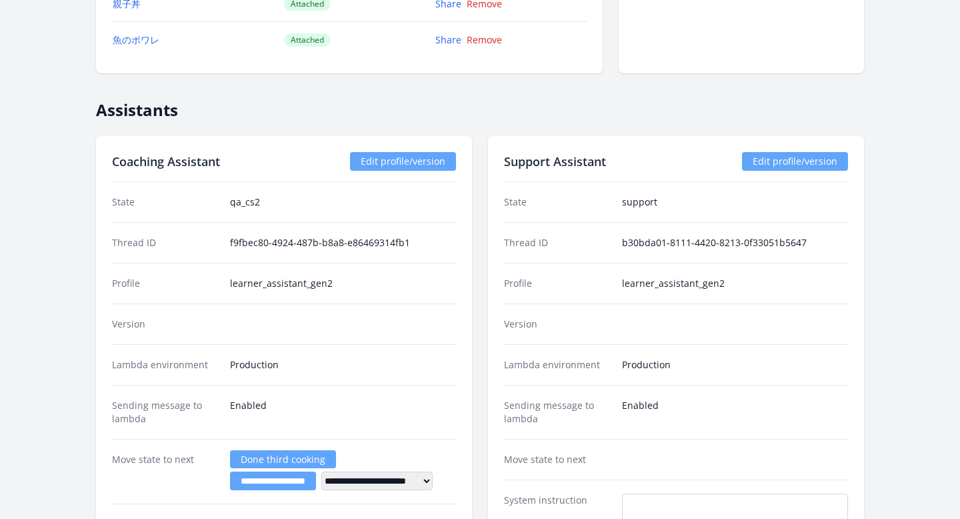
scroll to position [1789, 0]
